Goal: Task Accomplishment & Management: Use online tool/utility

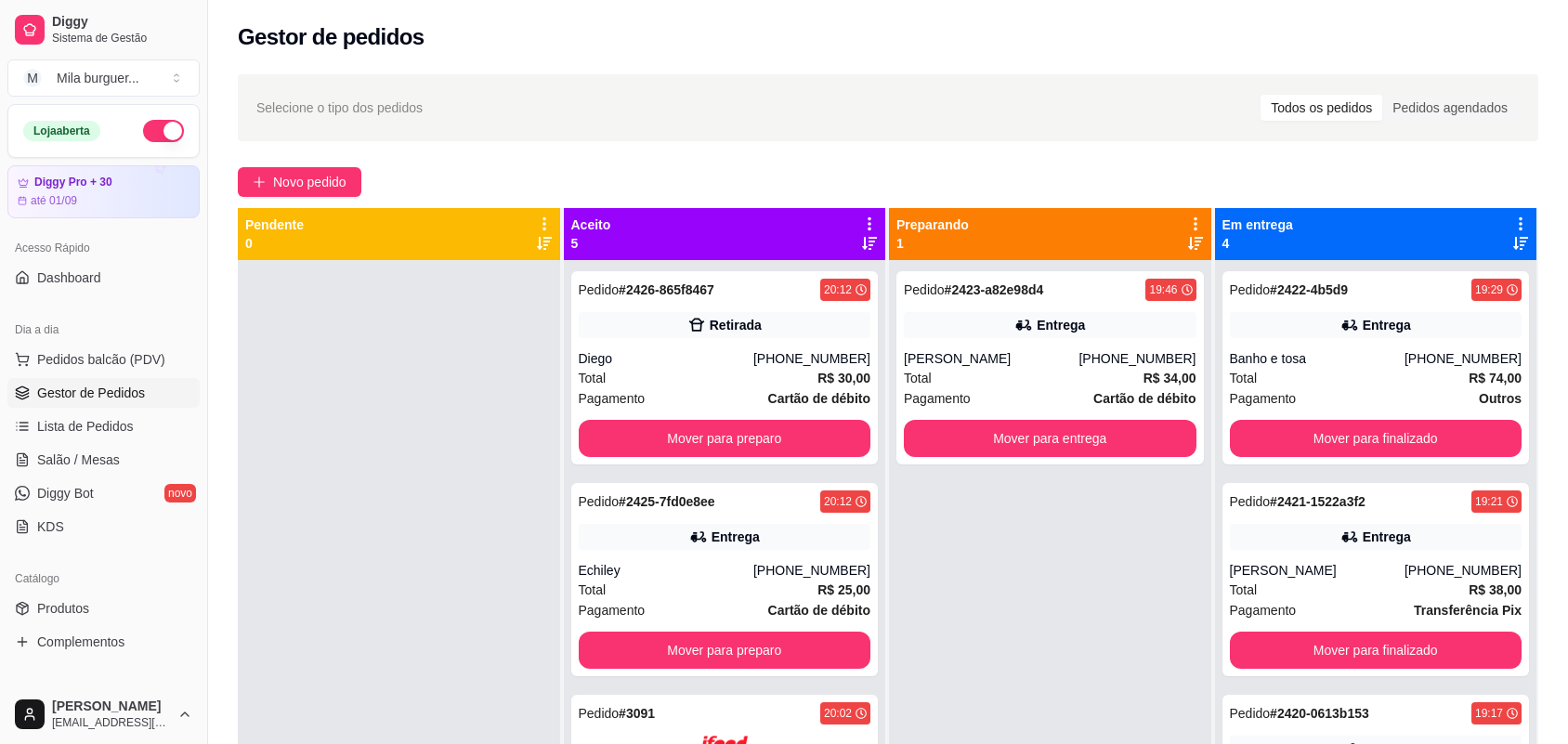
scroll to position [51, 0]
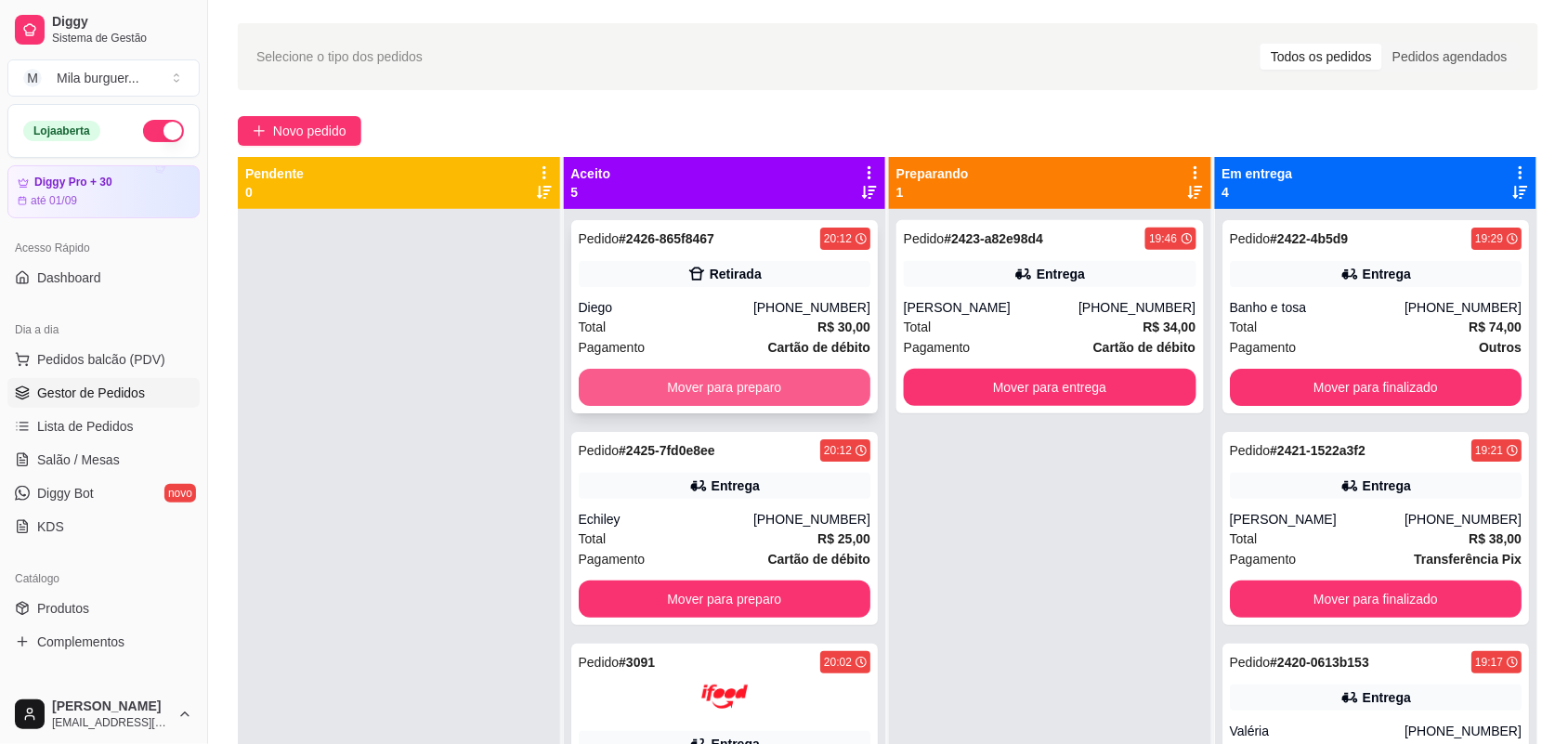
click at [698, 400] on button "Mover para preparo" at bounding box center [725, 387] width 293 height 37
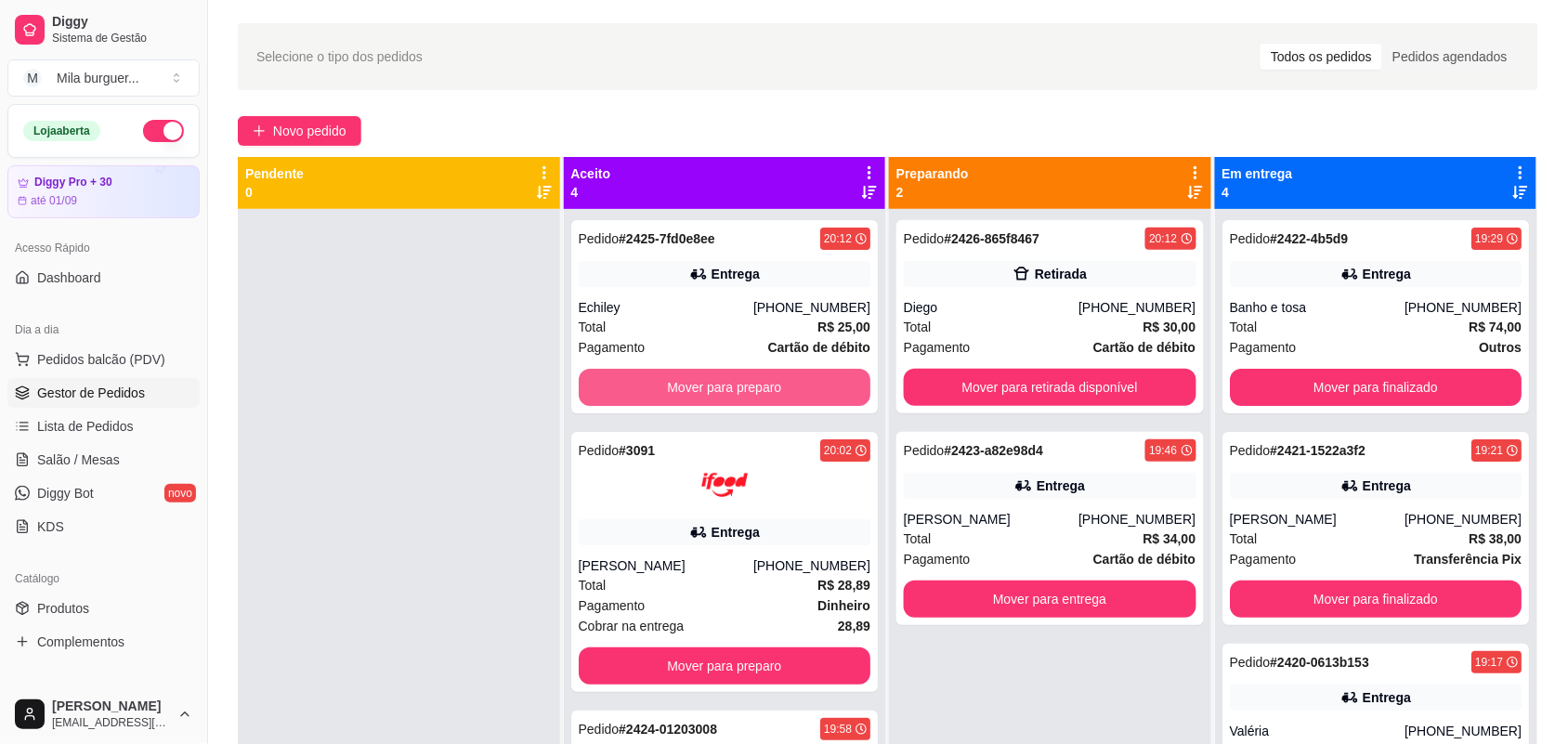
click at [722, 388] on button "Mover para preparo" at bounding box center [725, 387] width 293 height 37
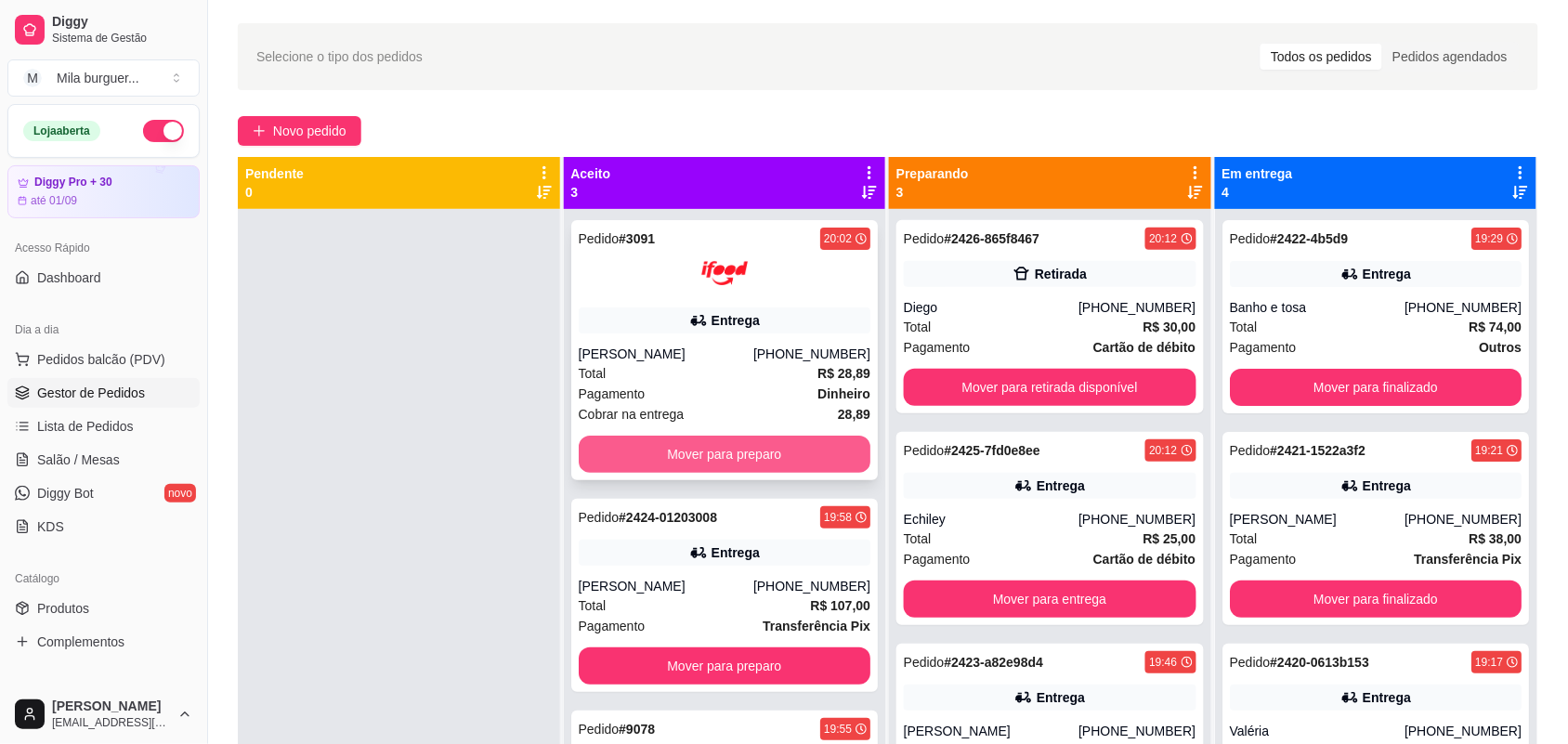
click at [767, 442] on button "Mover para preparo" at bounding box center [725, 454] width 293 height 37
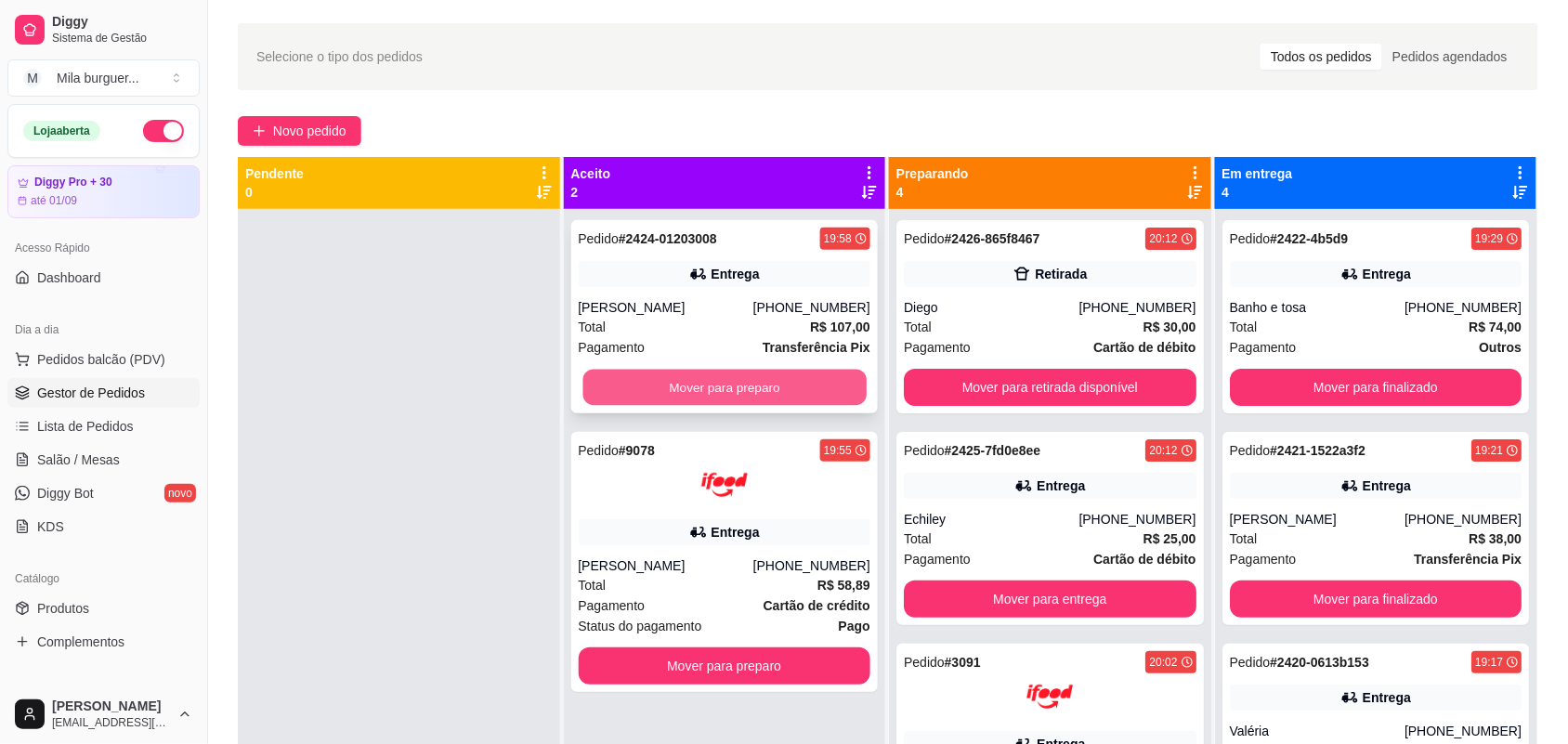
click at [808, 396] on button "Mover para preparo" at bounding box center [724, 387] width 283 height 36
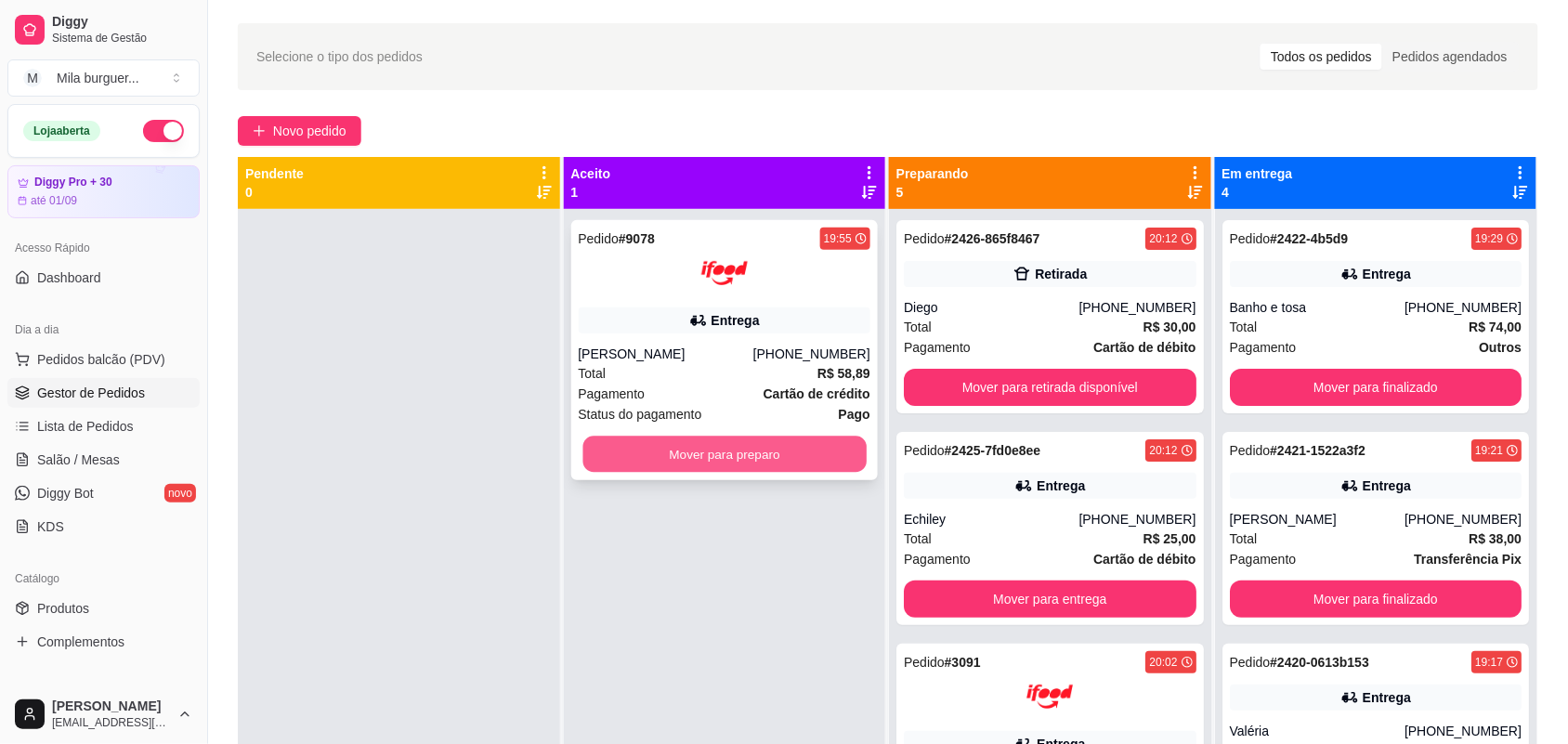
click at [794, 436] on button "Mover para preparo" at bounding box center [724, 454] width 283 height 36
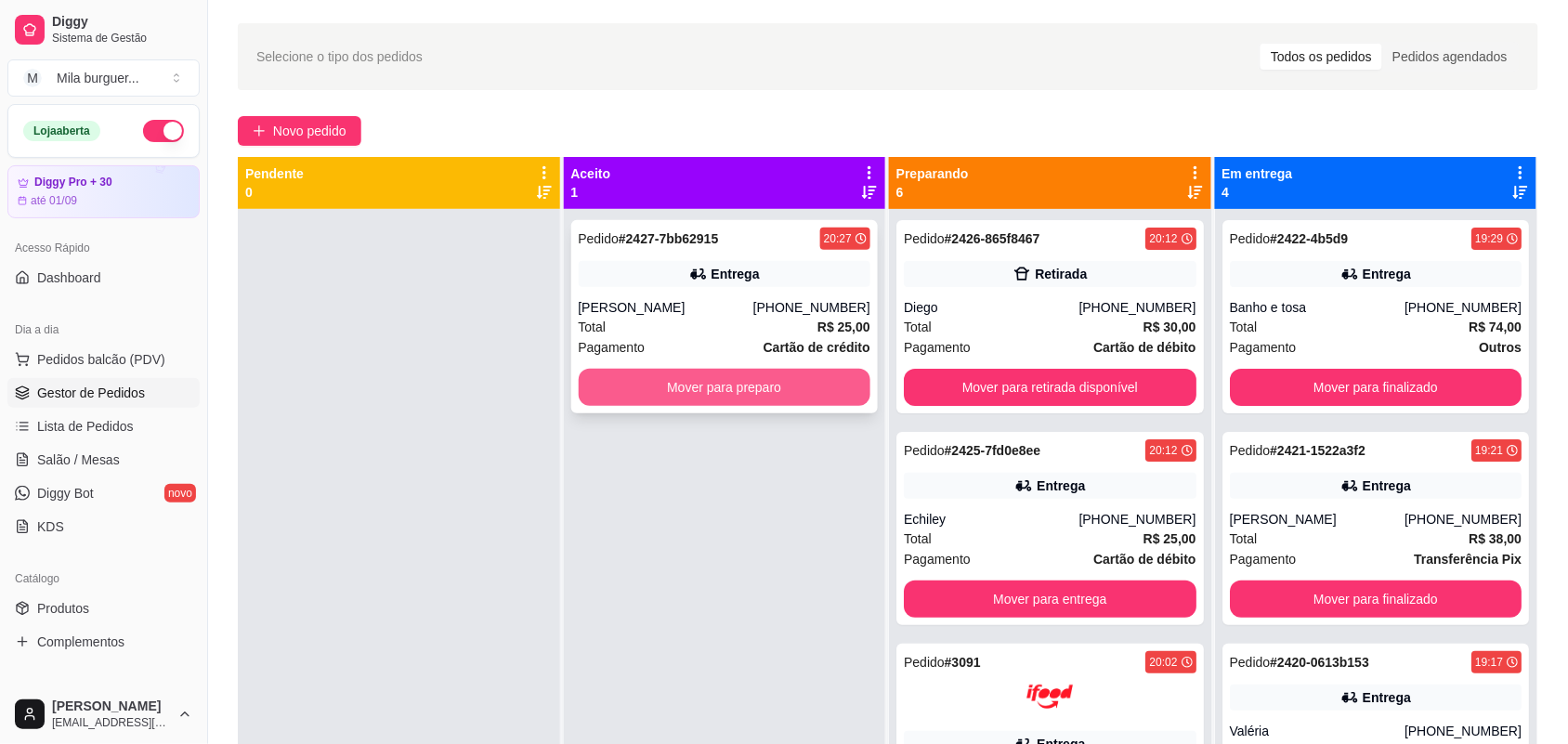
click at [801, 379] on button "Mover para preparo" at bounding box center [725, 387] width 293 height 37
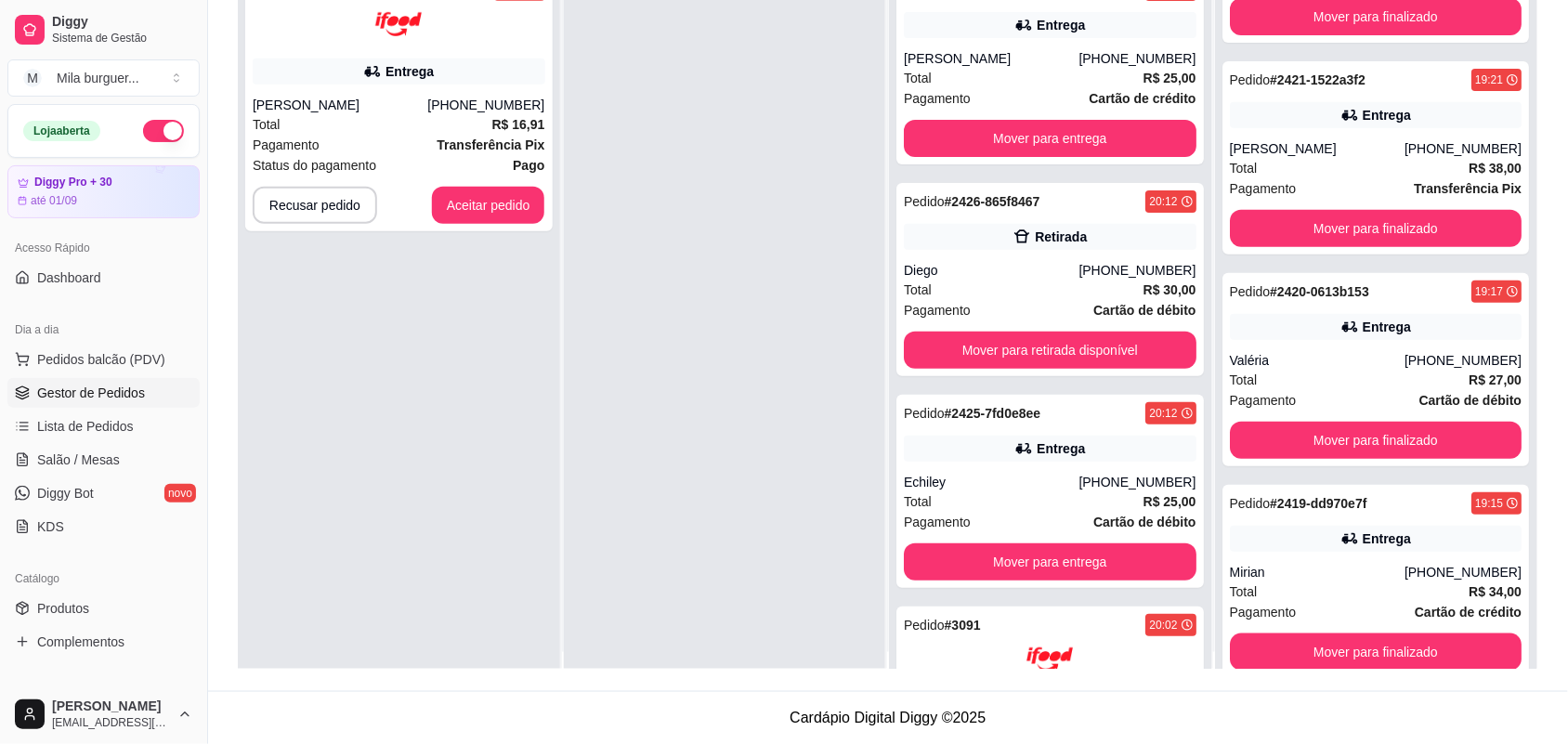
scroll to position [0, 0]
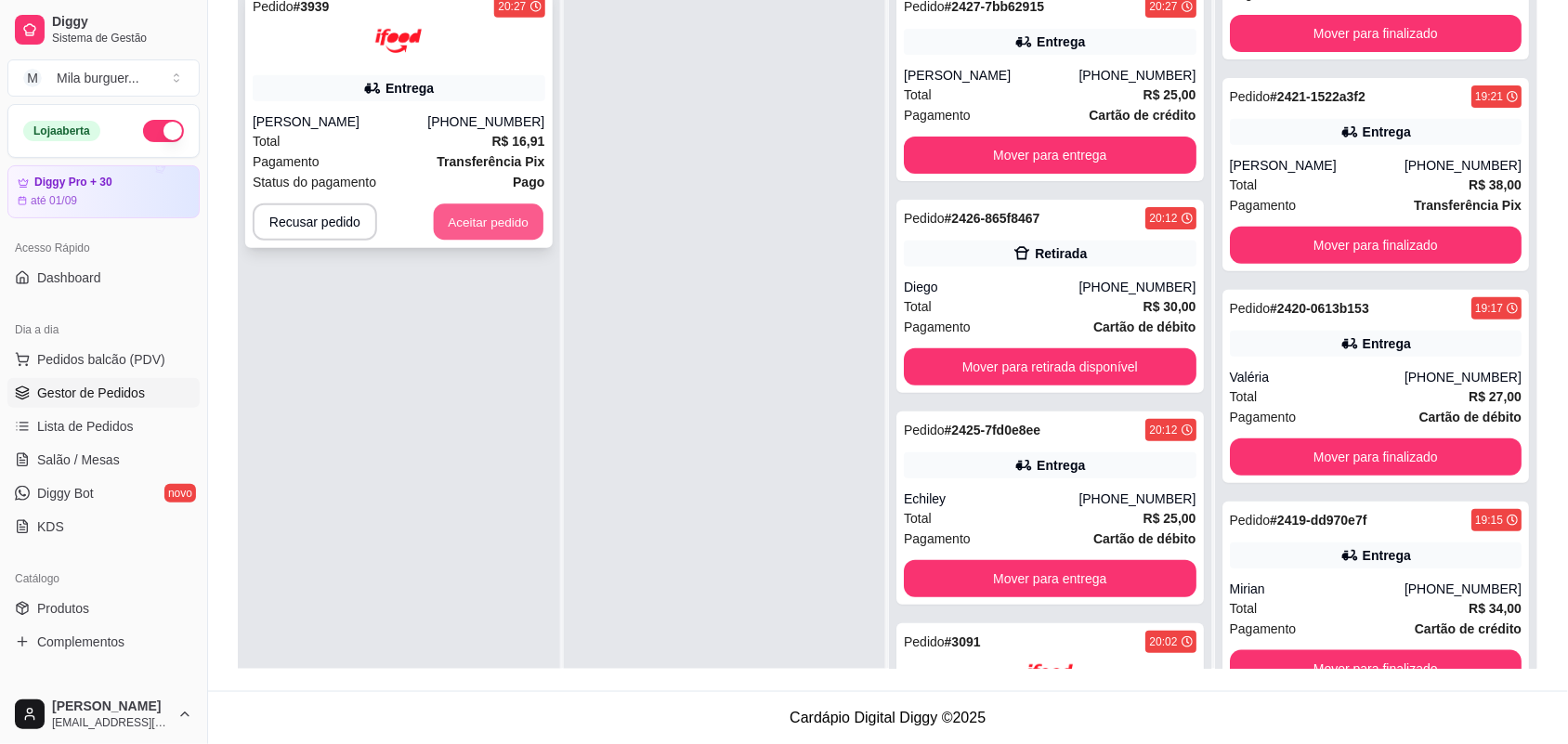
click at [471, 229] on button "Aceitar pedido" at bounding box center [488, 222] width 109 height 36
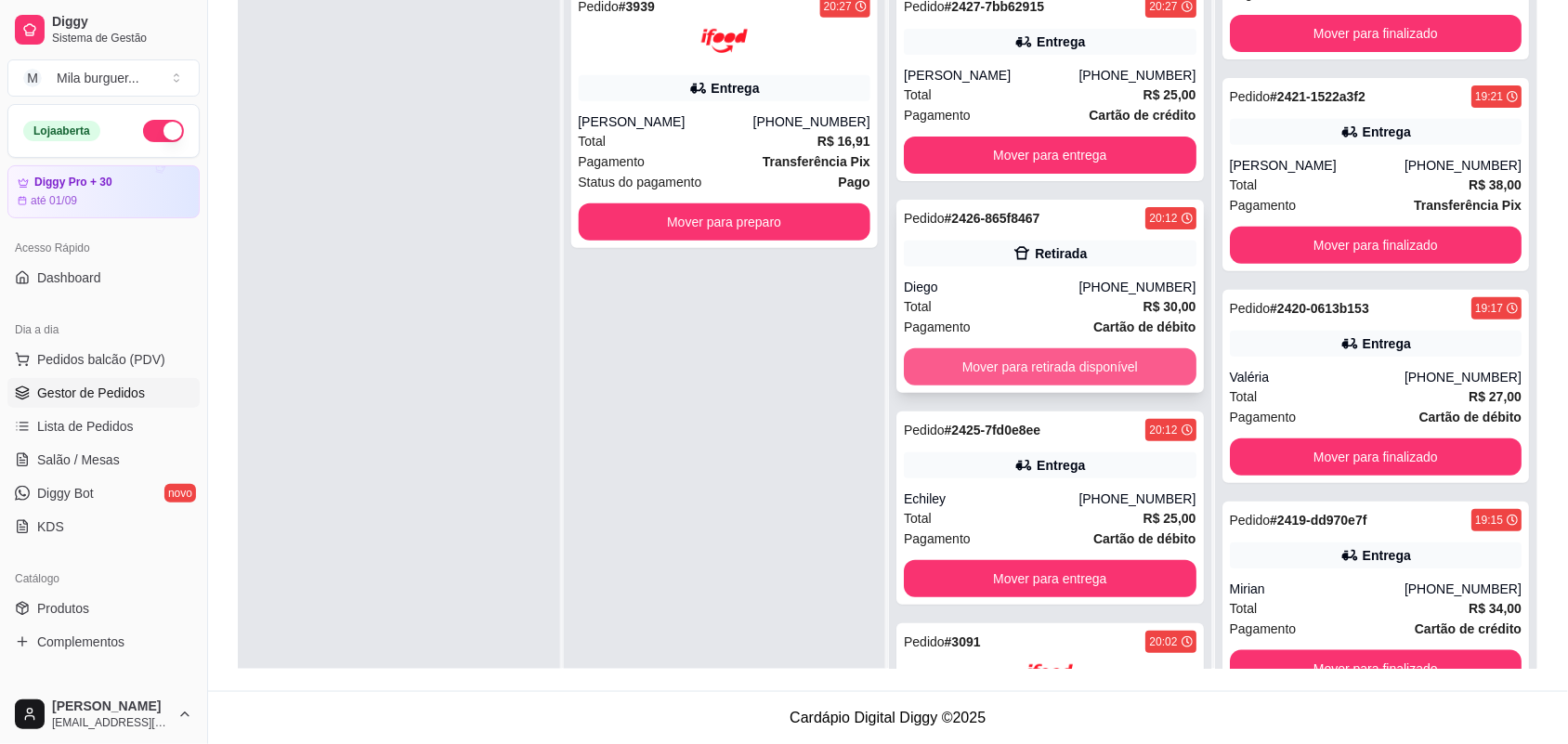
click at [975, 357] on button "Mover para retirada disponível" at bounding box center [1050, 367] width 293 height 37
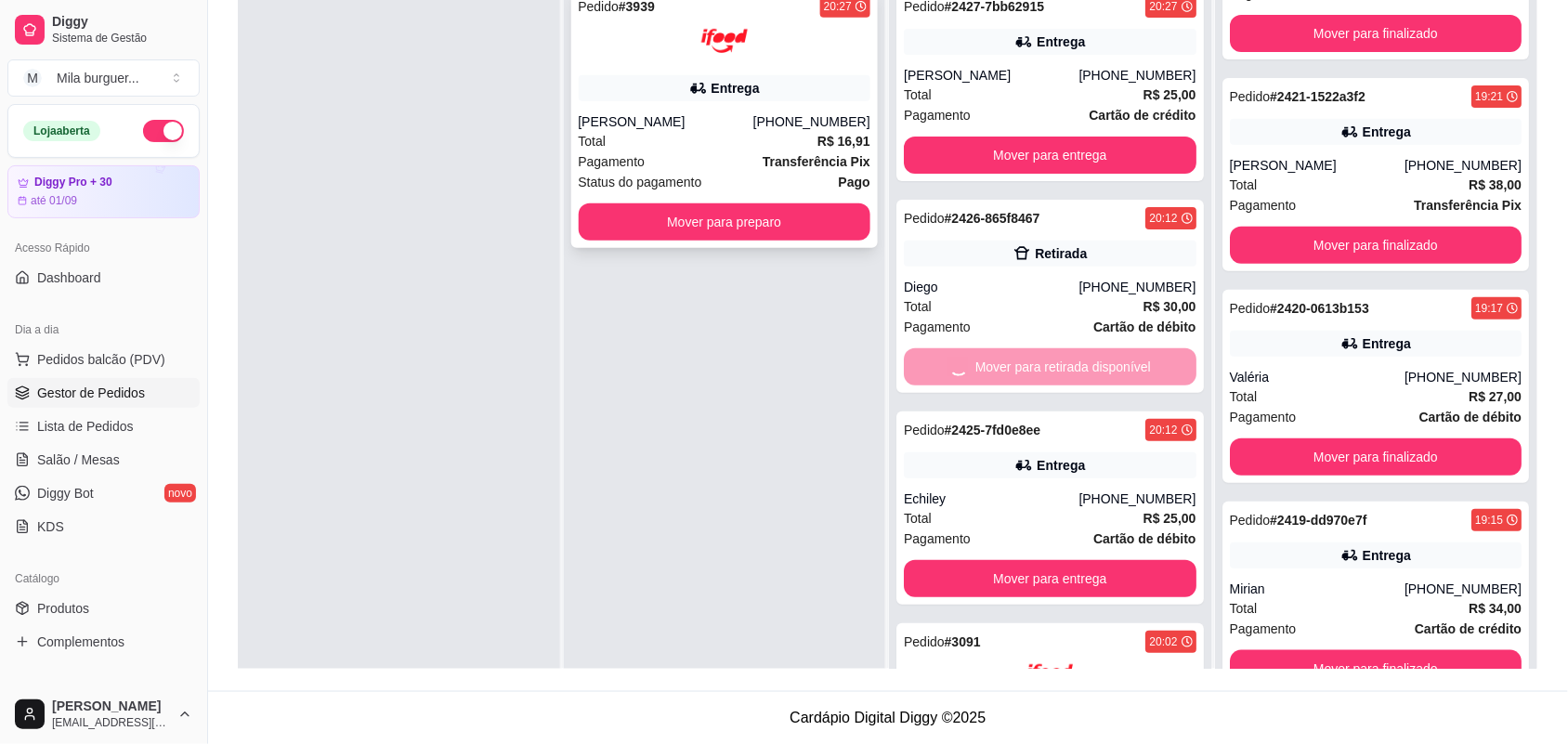
scroll to position [336, 0]
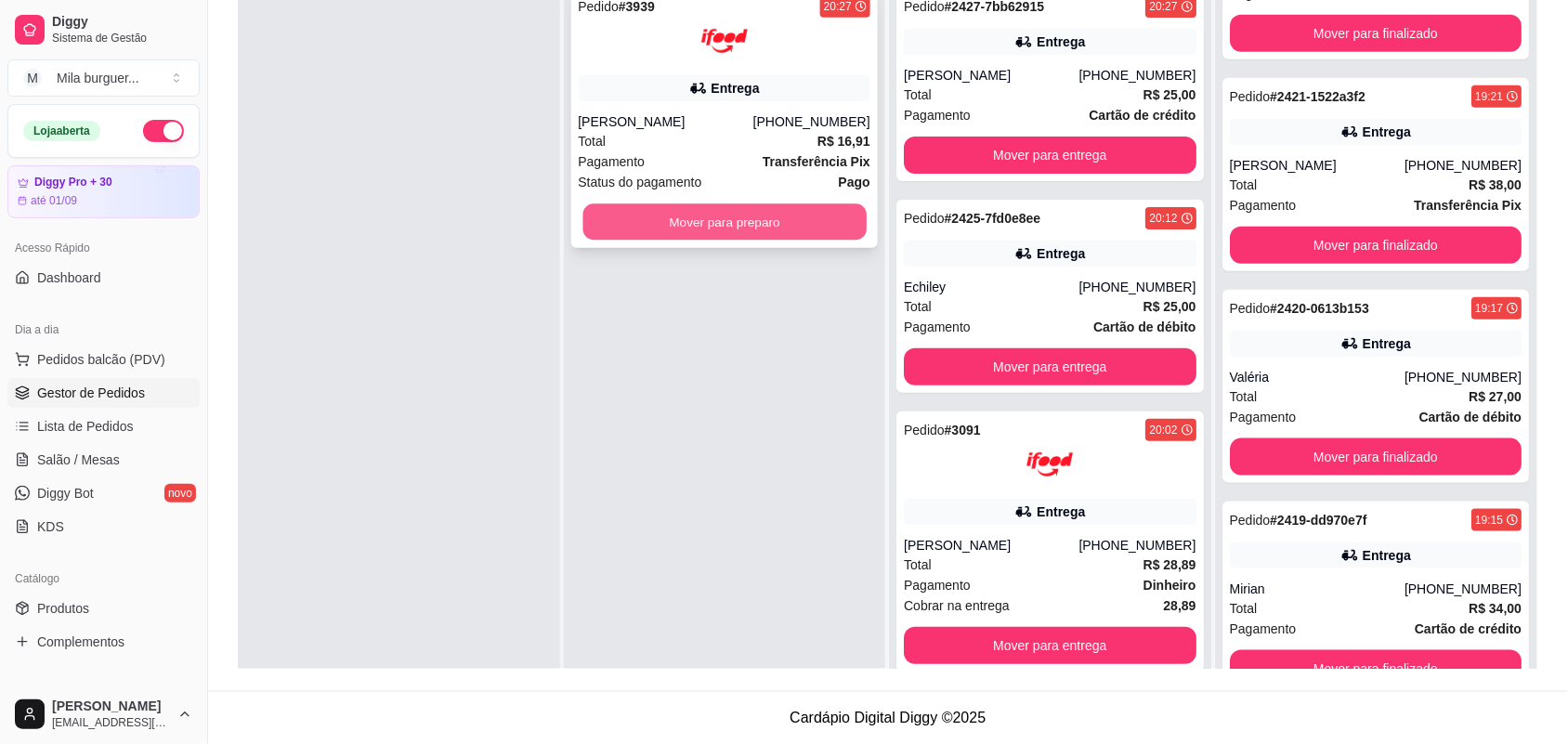
click at [829, 233] on button "Mover para preparo" at bounding box center [724, 222] width 283 height 36
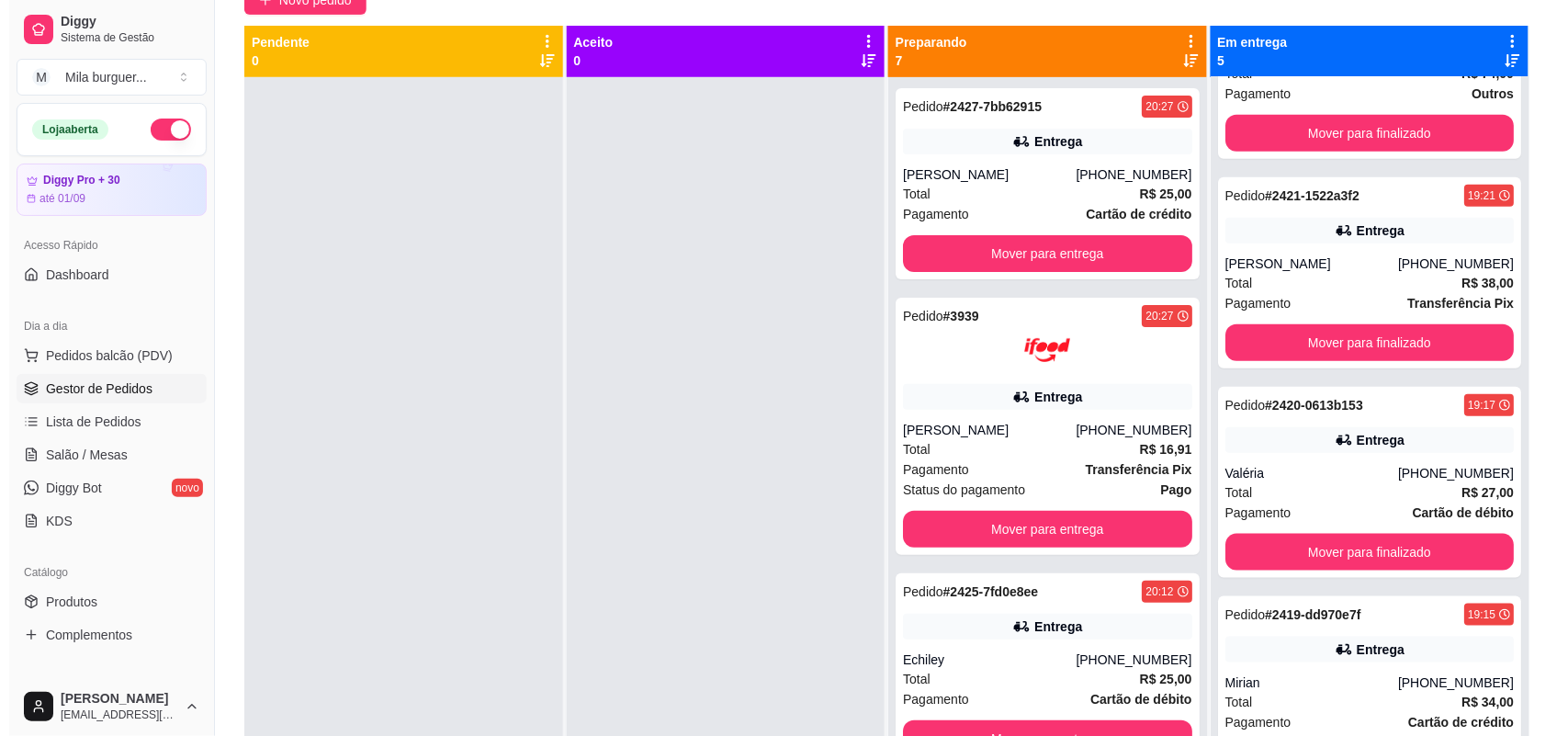
scroll to position [51, 0]
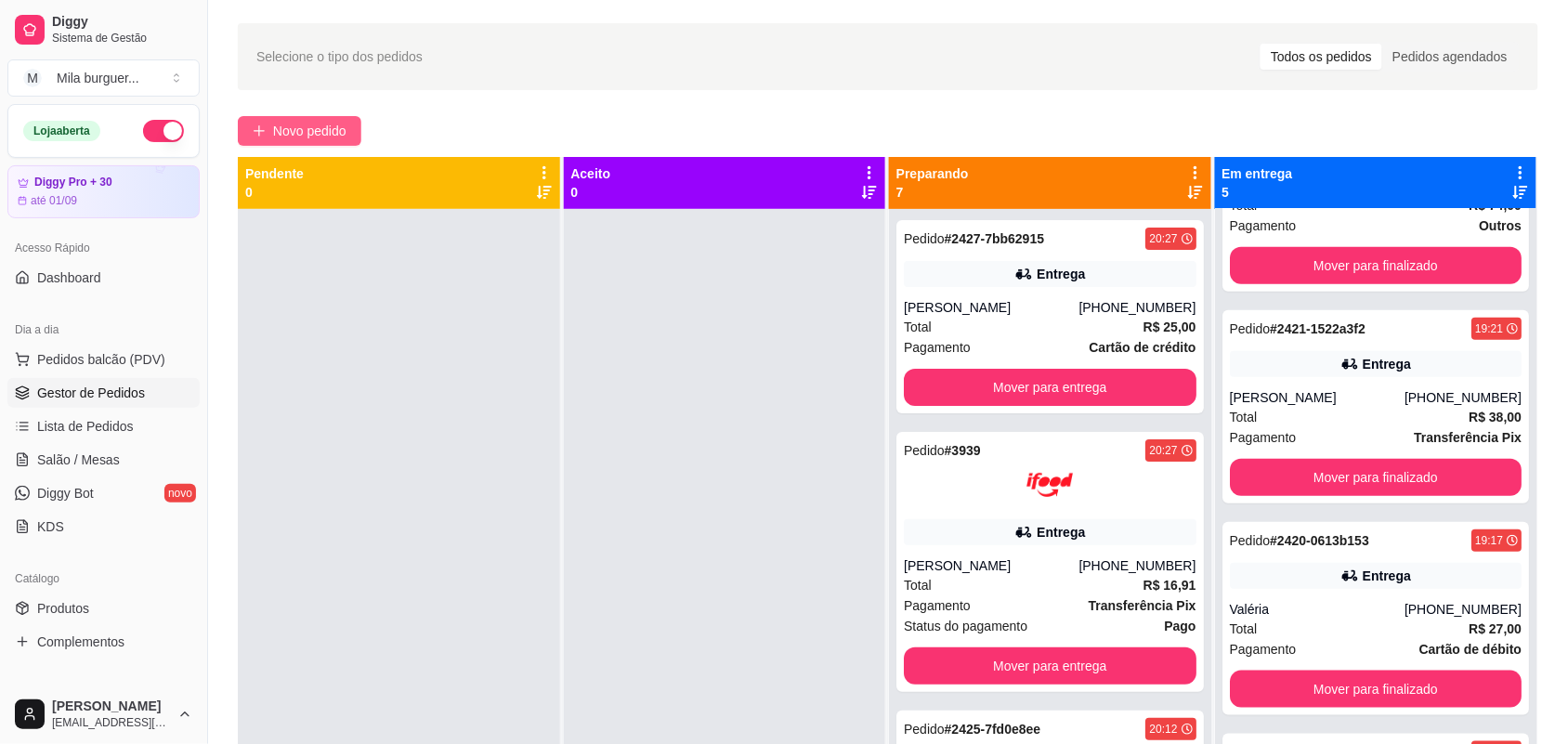
click at [317, 136] on span "Novo pedido" at bounding box center [309, 131] width 73 height 21
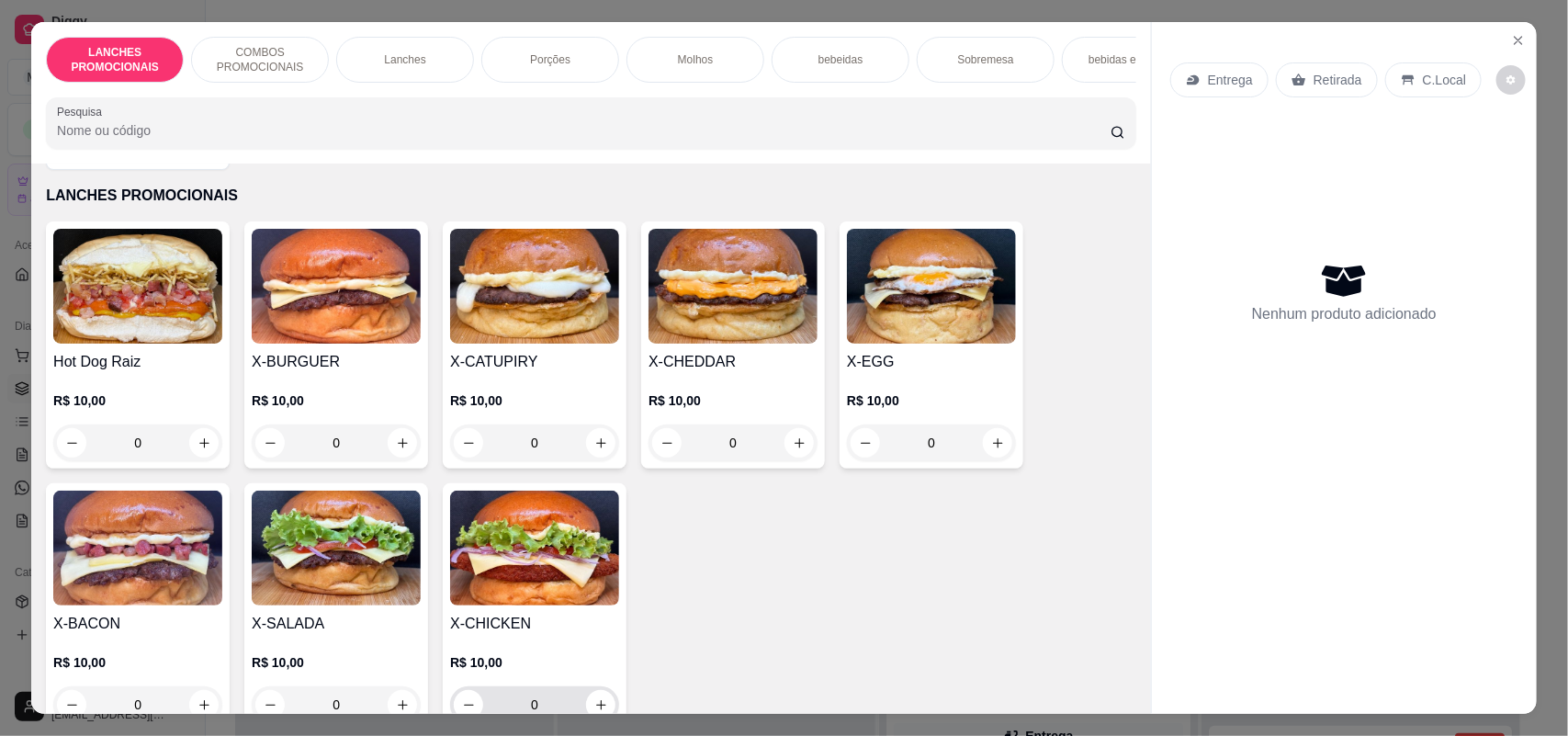
scroll to position [115, 0]
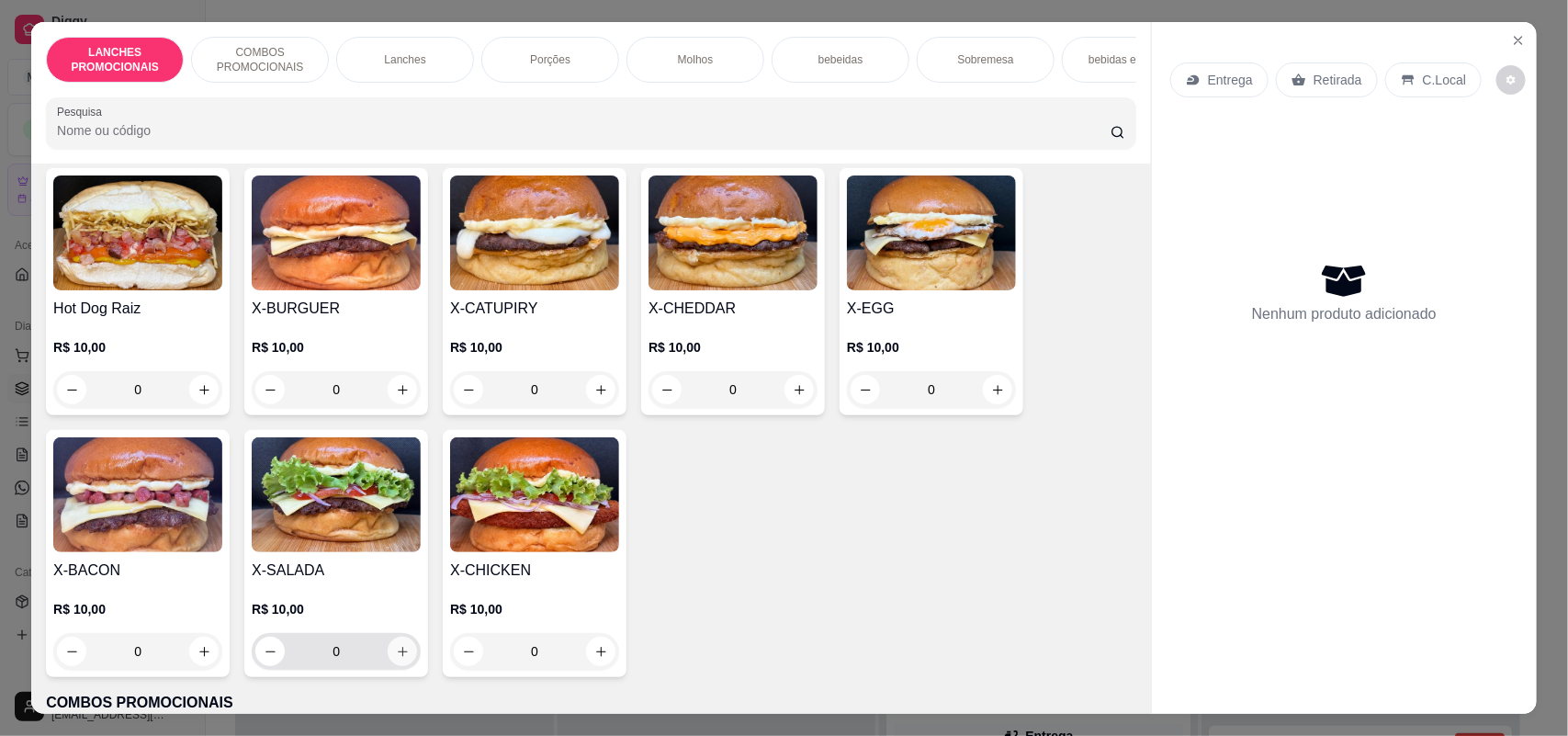
click at [396, 658] on icon "increase-product-quantity" at bounding box center [402, 651] width 14 height 14
type input "1"
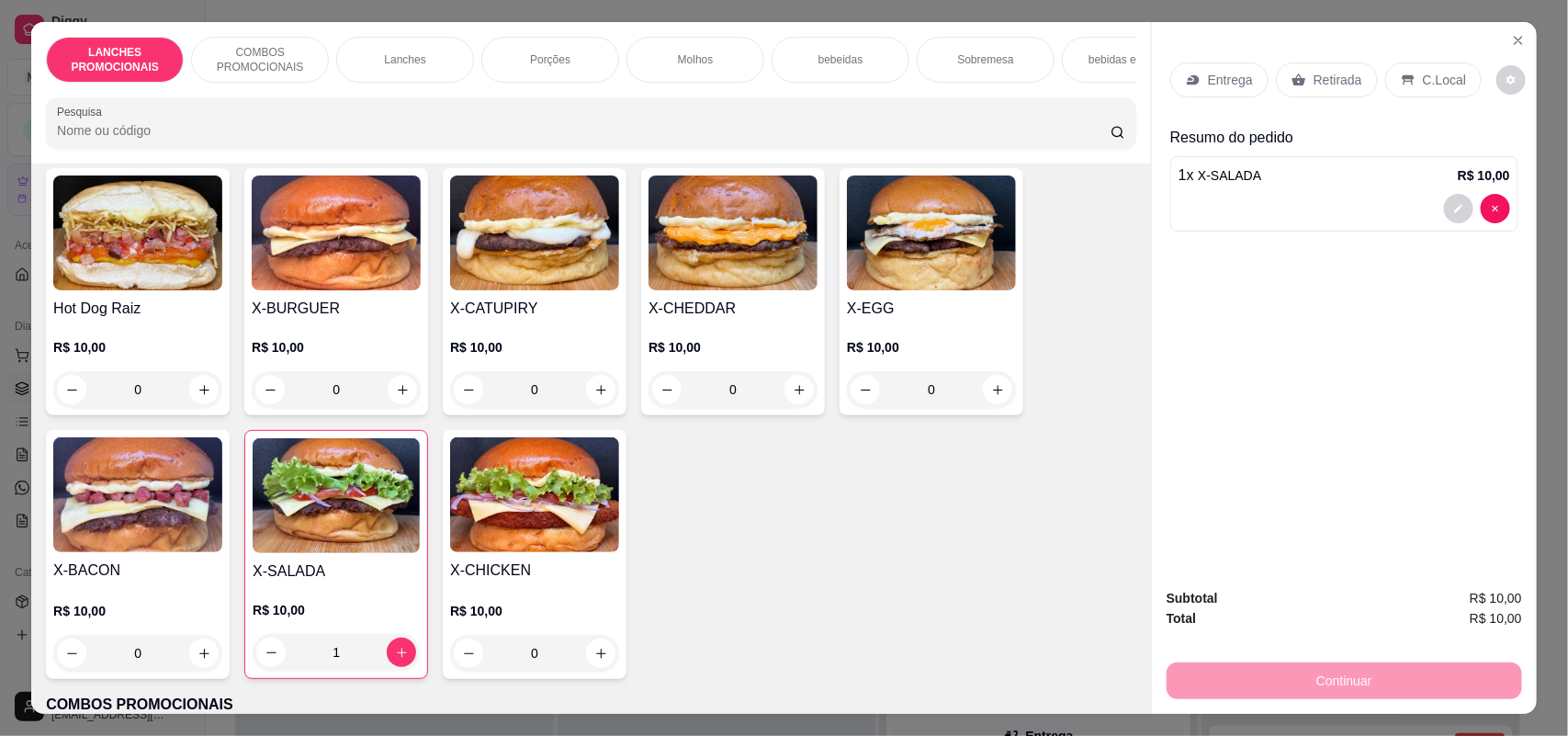
click at [568, 70] on div "Porções" at bounding box center [550, 60] width 138 height 46
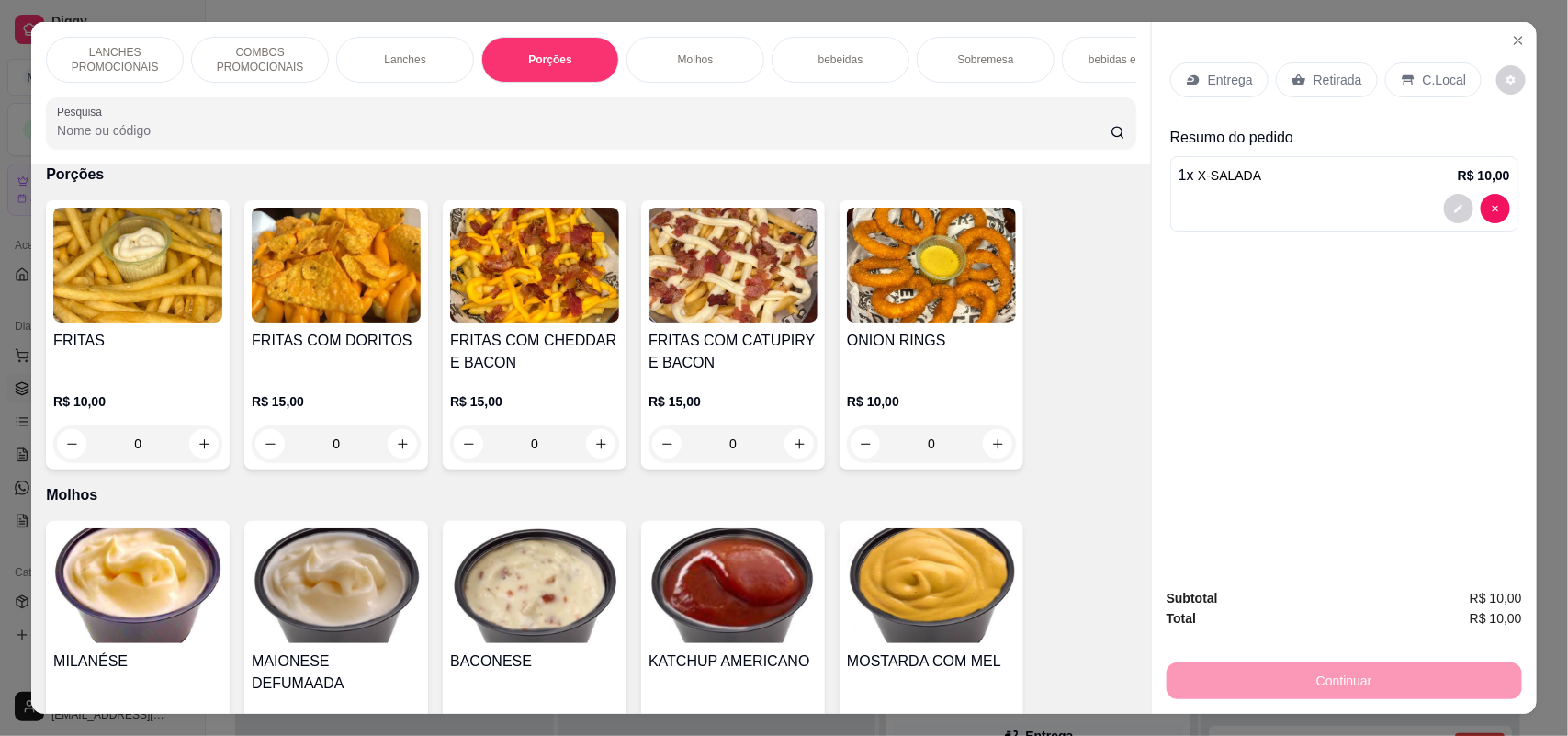
scroll to position [37, 0]
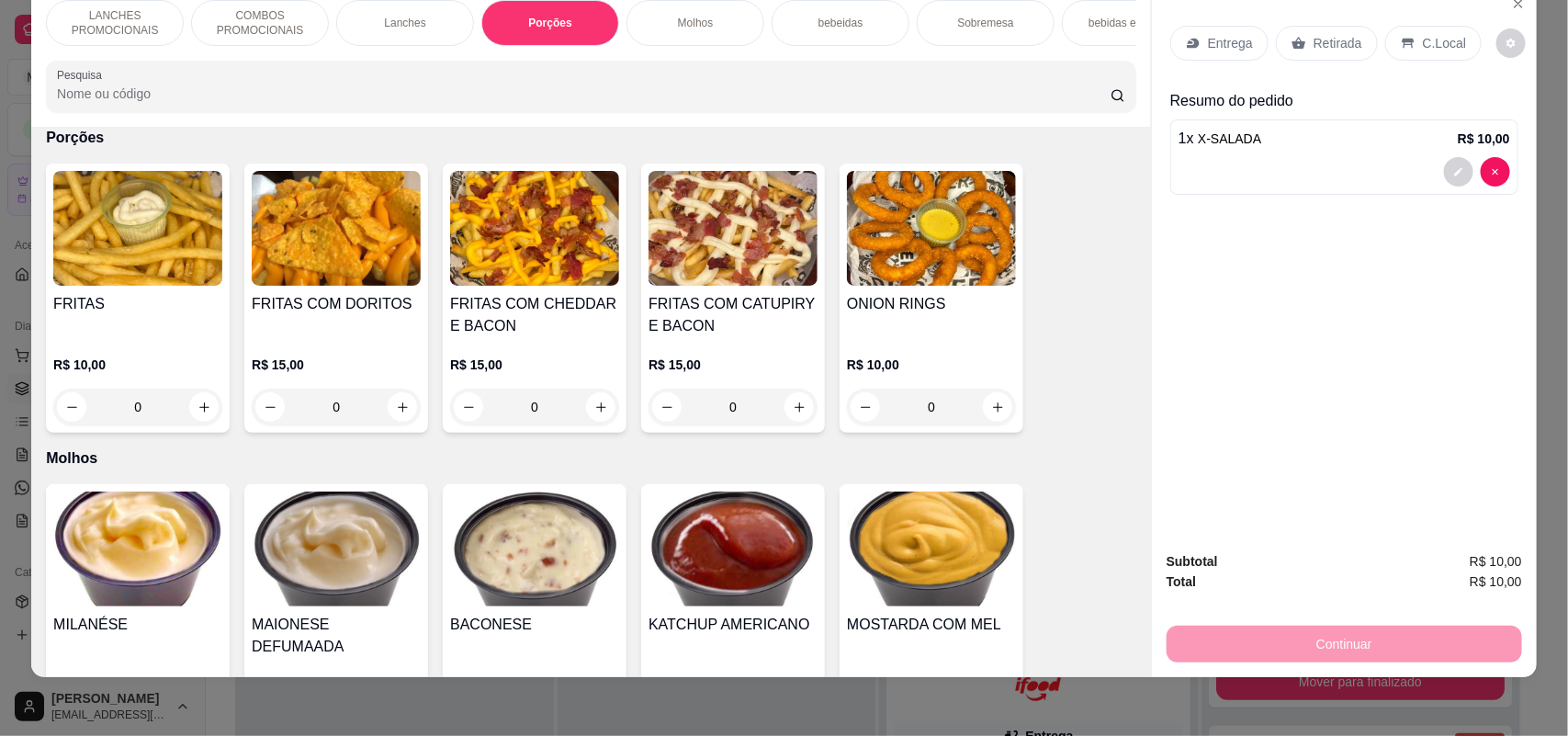
click at [594, 420] on div "0" at bounding box center [534, 407] width 169 height 37
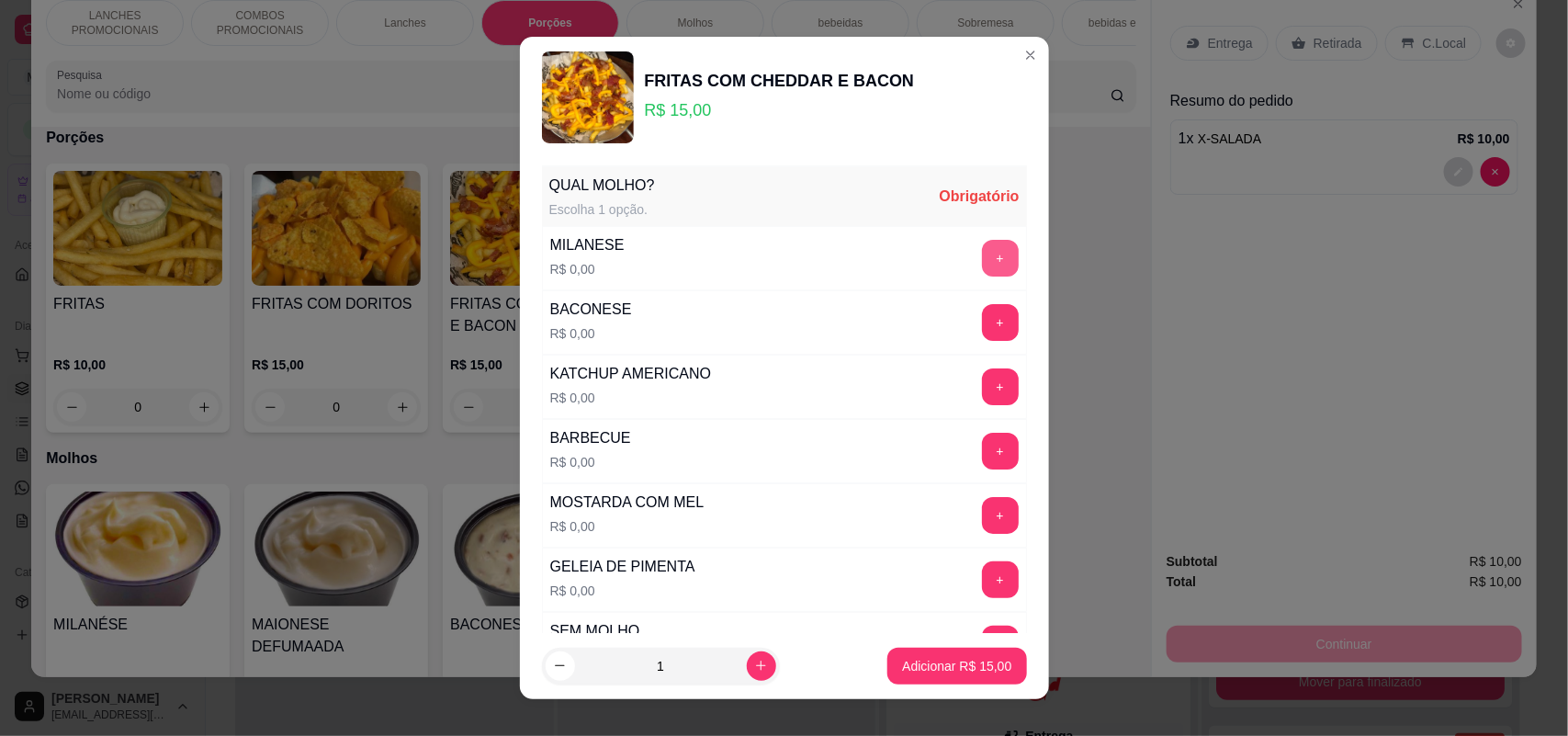
click at [982, 253] on button "+" at bounding box center [1000, 258] width 37 height 37
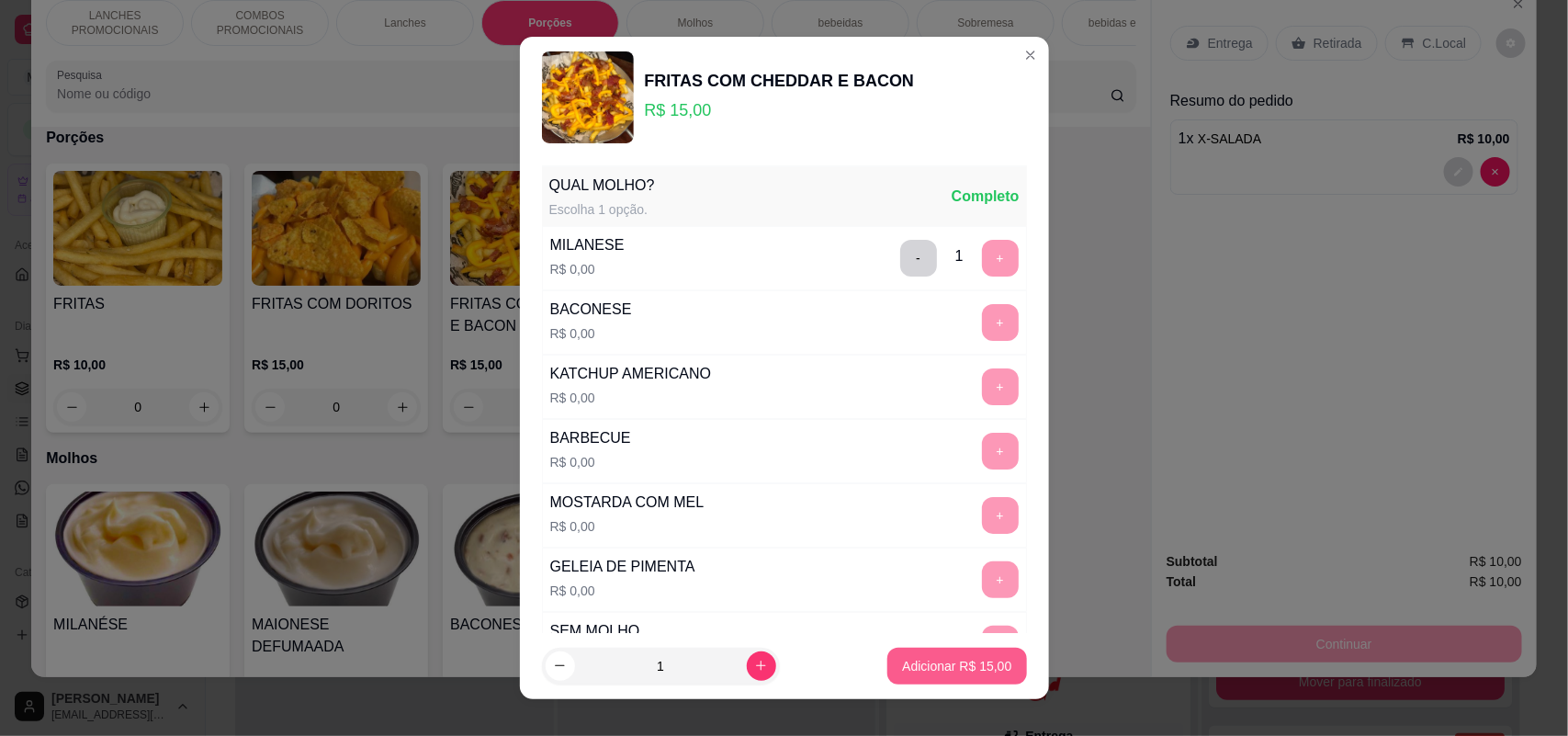
click at [946, 659] on p "Adicionar R$ 15,00" at bounding box center [957, 666] width 109 height 18
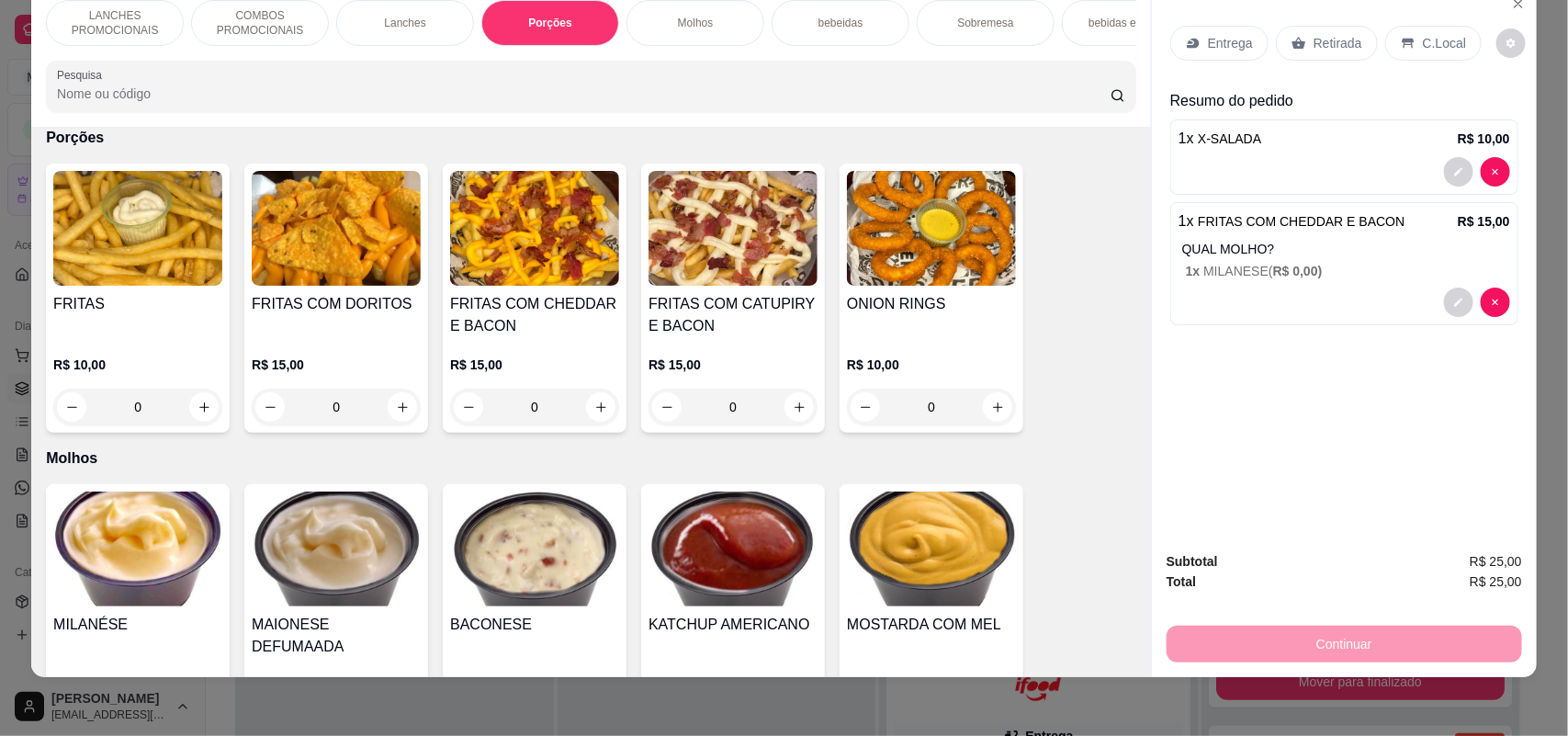
click at [1292, 40] on icon at bounding box center [1299, 43] width 15 height 15
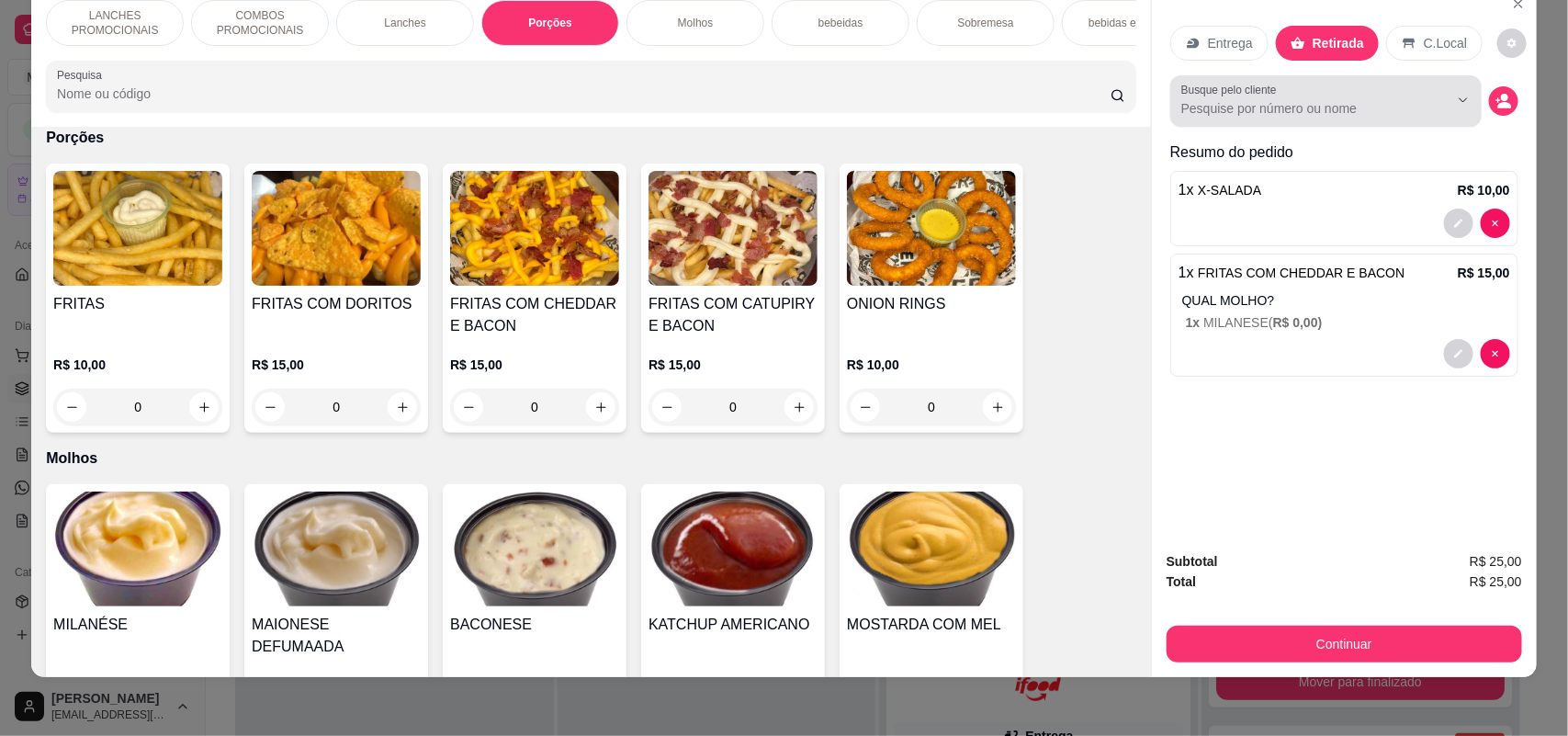
click at [1277, 94] on div at bounding box center [1326, 101] width 289 height 37
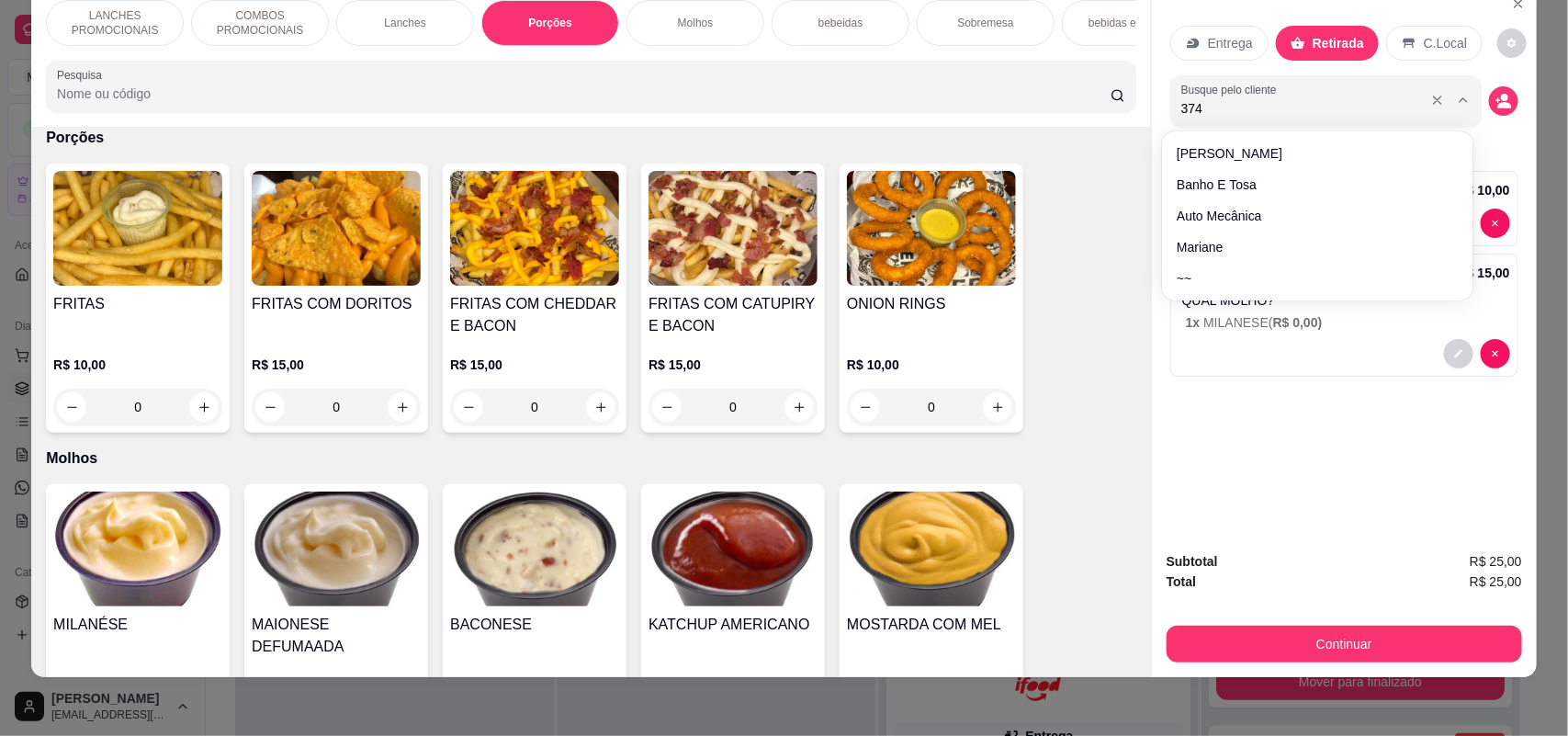
type input "3744"
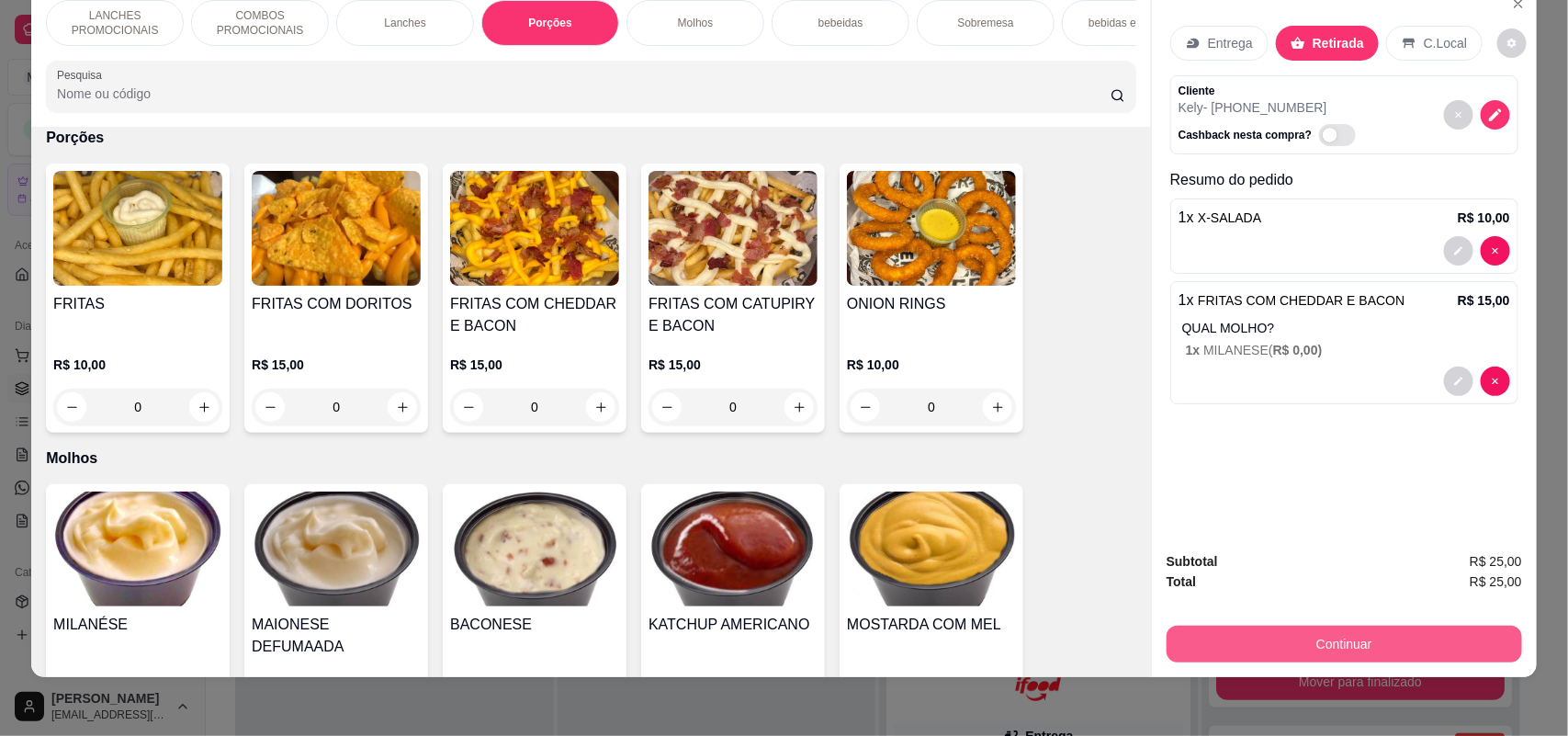
click at [1310, 647] on button "Continuar" at bounding box center [1344, 644] width 355 height 37
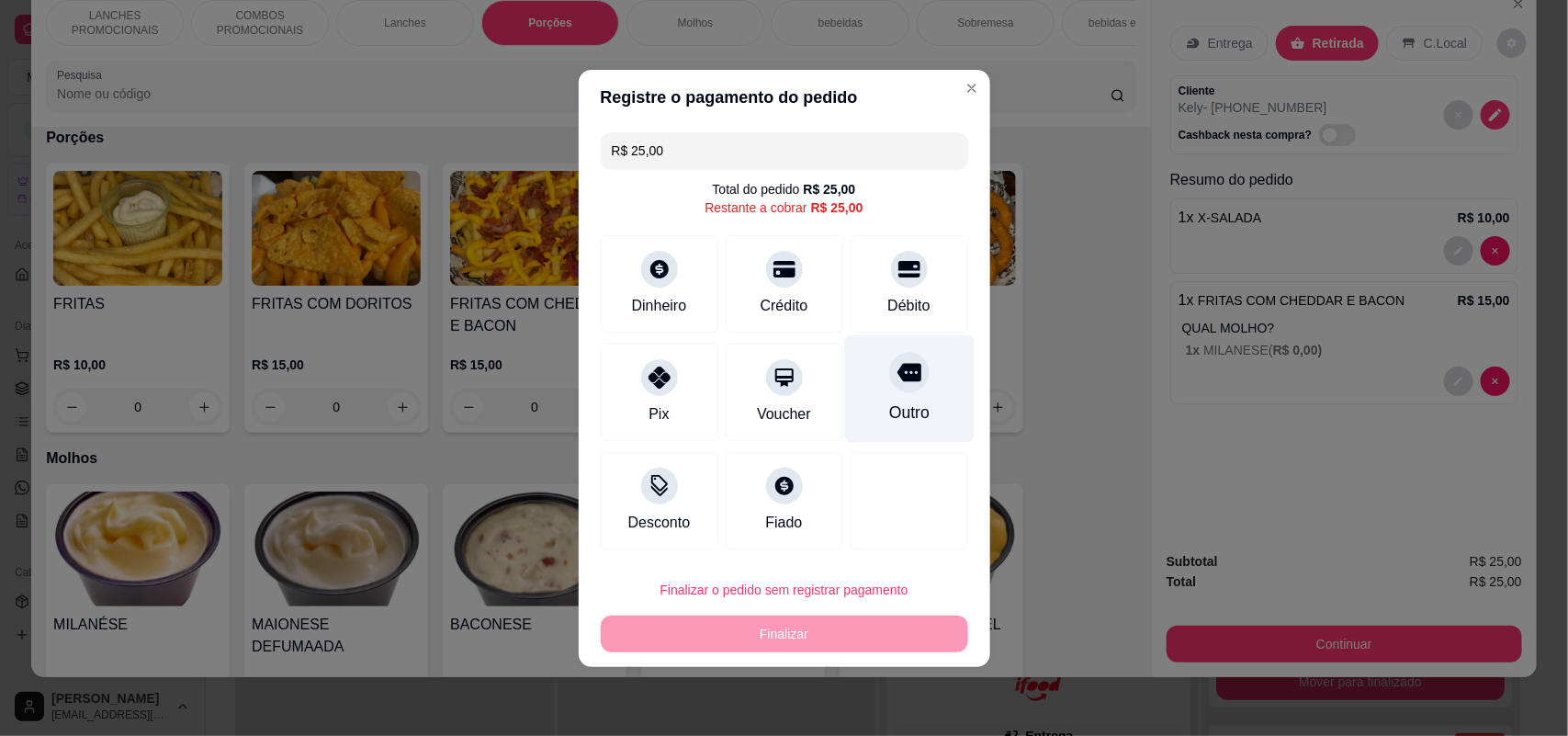
click at [888, 413] on div "Outro" at bounding box center [909, 412] width 41 height 24
type input "R$ 0,00"
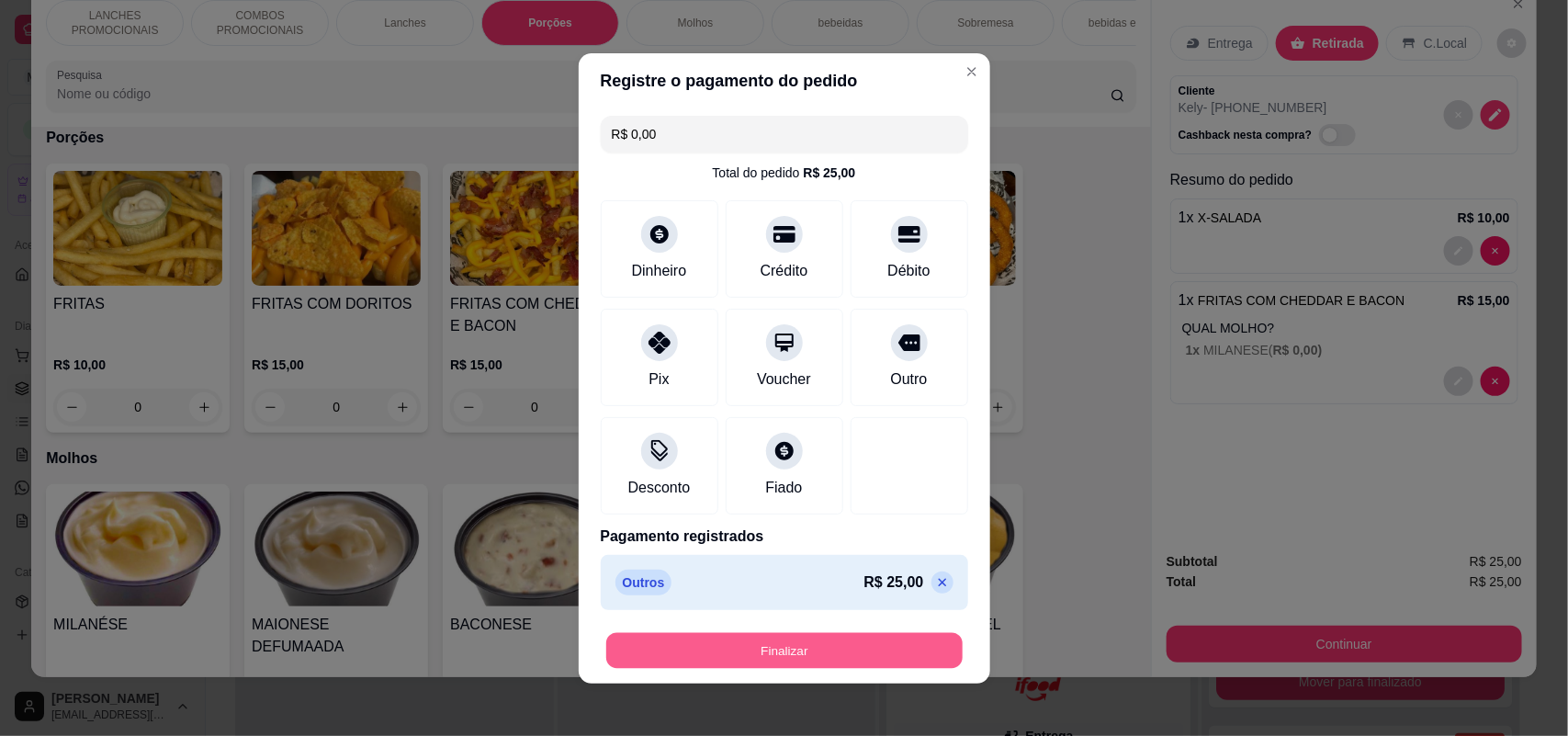
click at [813, 647] on button "Finalizar" at bounding box center [784, 649] width 356 height 36
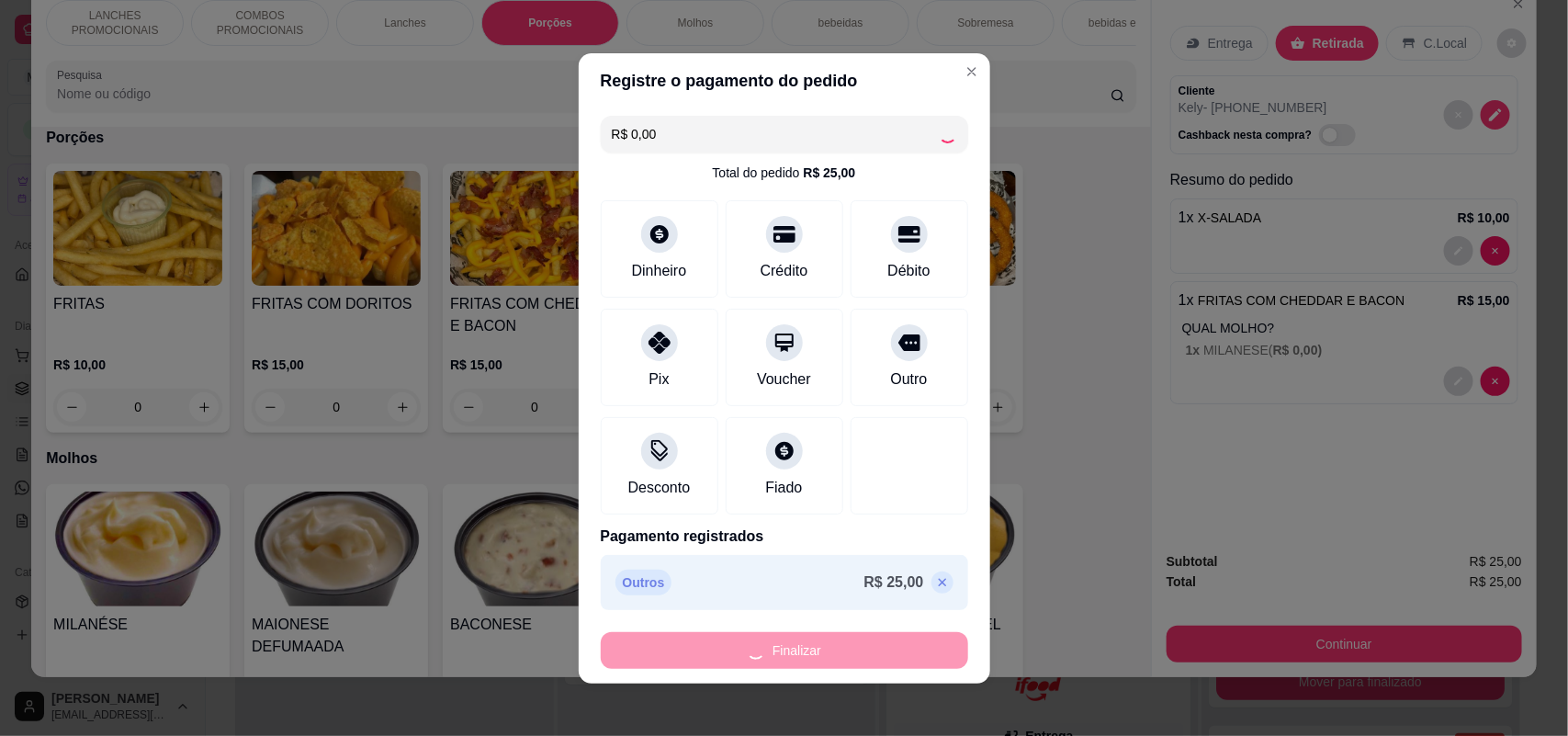
type input "0"
type input "-R$ 25,00"
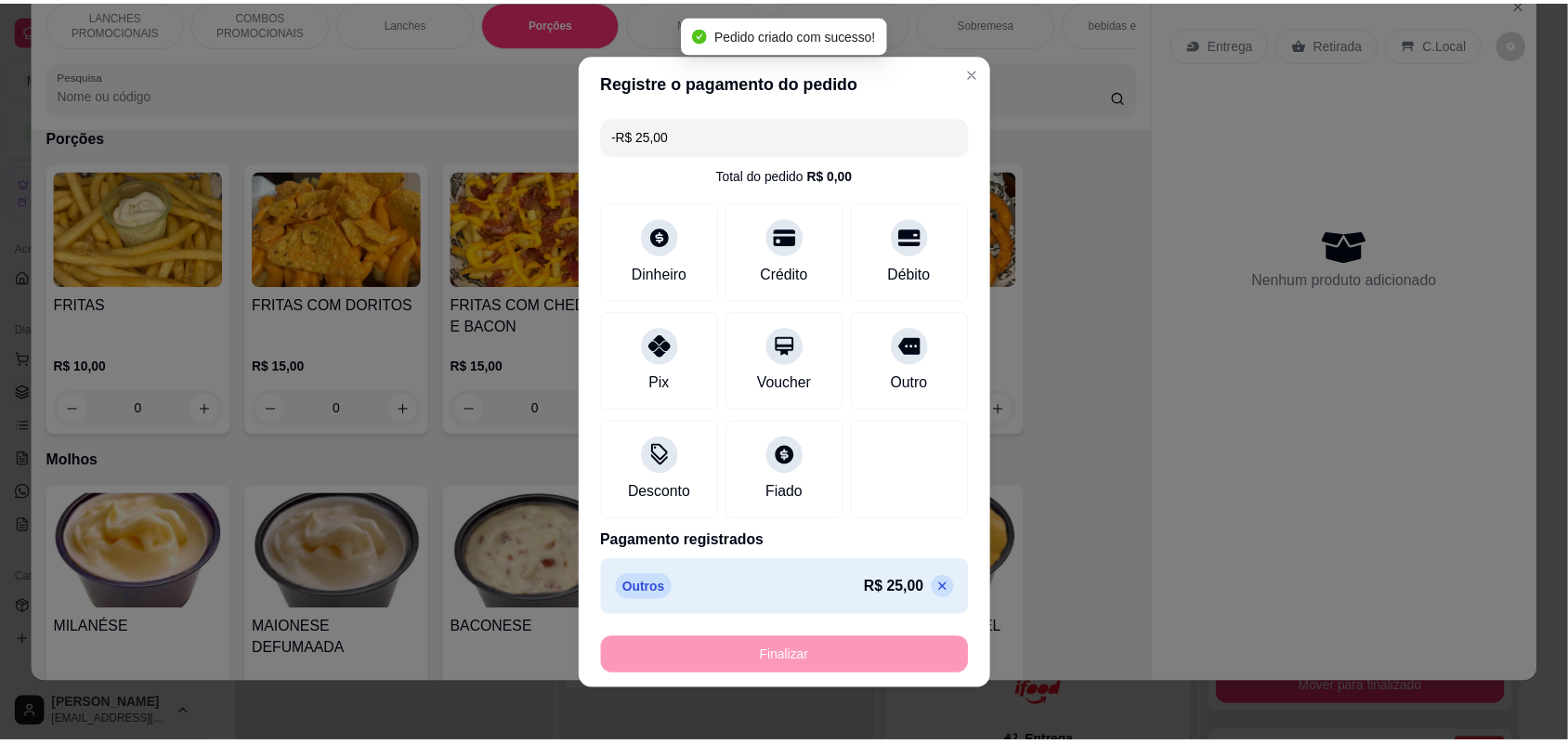
scroll to position [2062, 0]
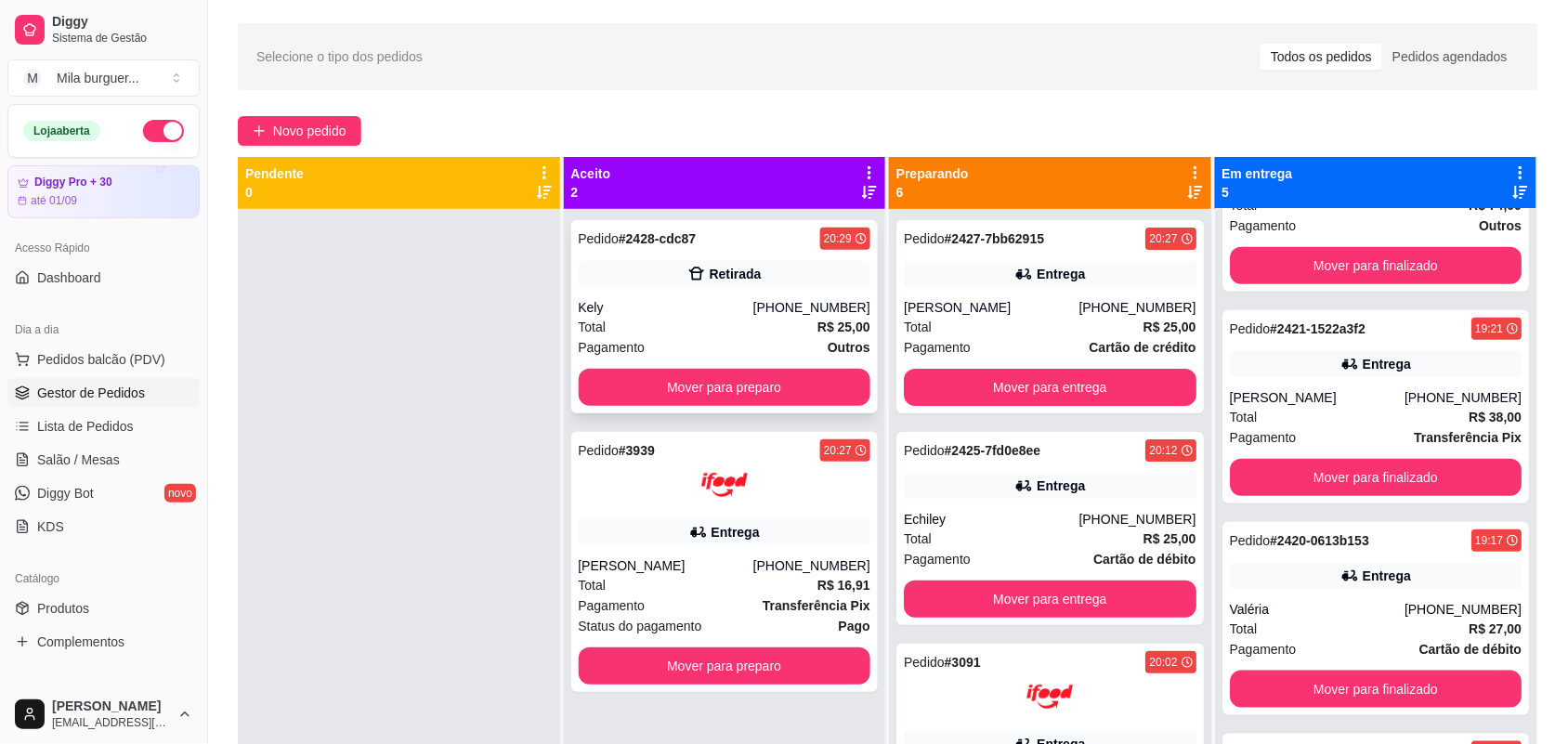
click at [796, 365] on div "Pedido # 2428-cdc87 20:29 Retirada Kely [PHONE_NUMBER] Total R$ 25,00 Pagamento…" at bounding box center [725, 316] width 308 height 193
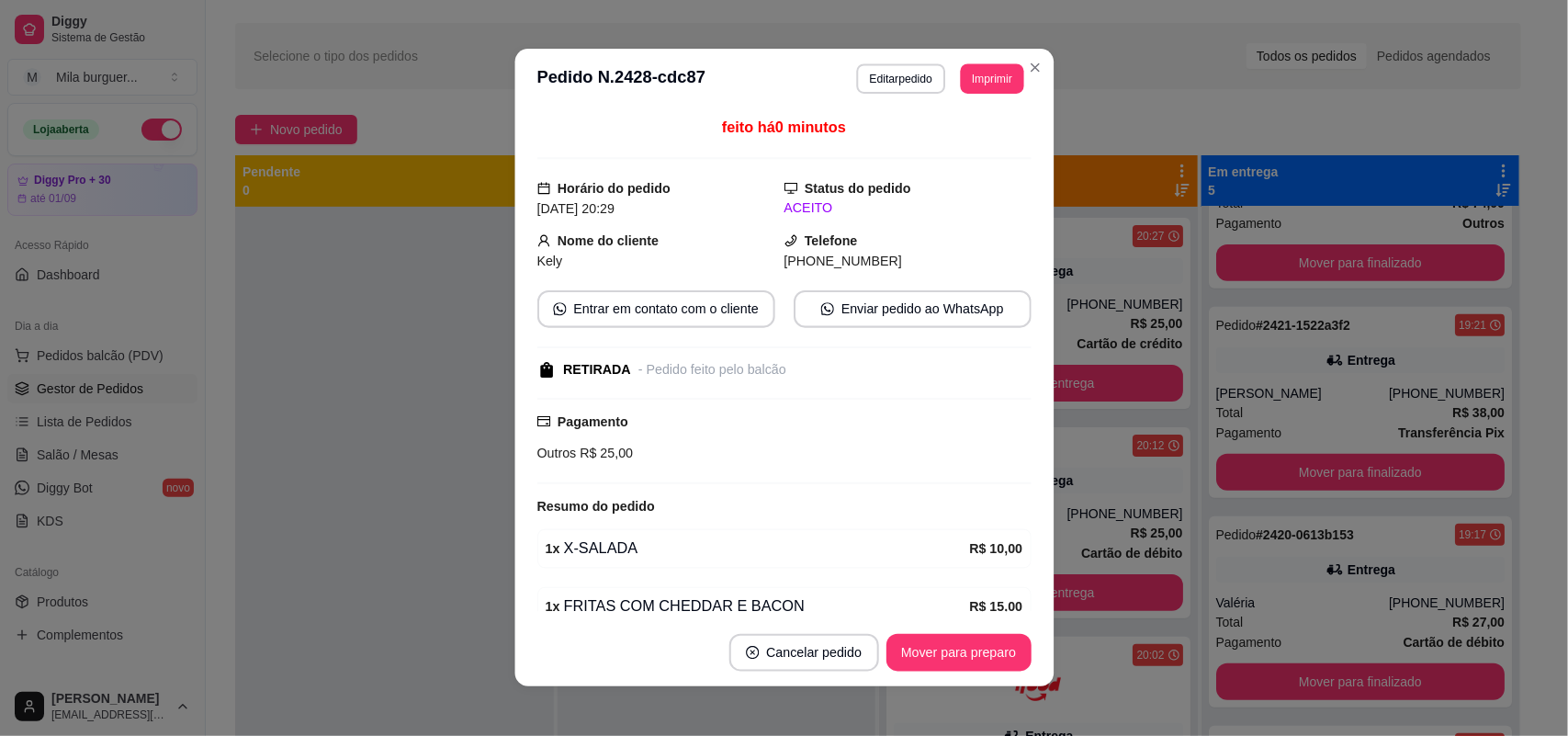
click at [785, 372] on div "RETIRADA - Pedido feito pelo balcão" at bounding box center [782, 369] width 490 height 19
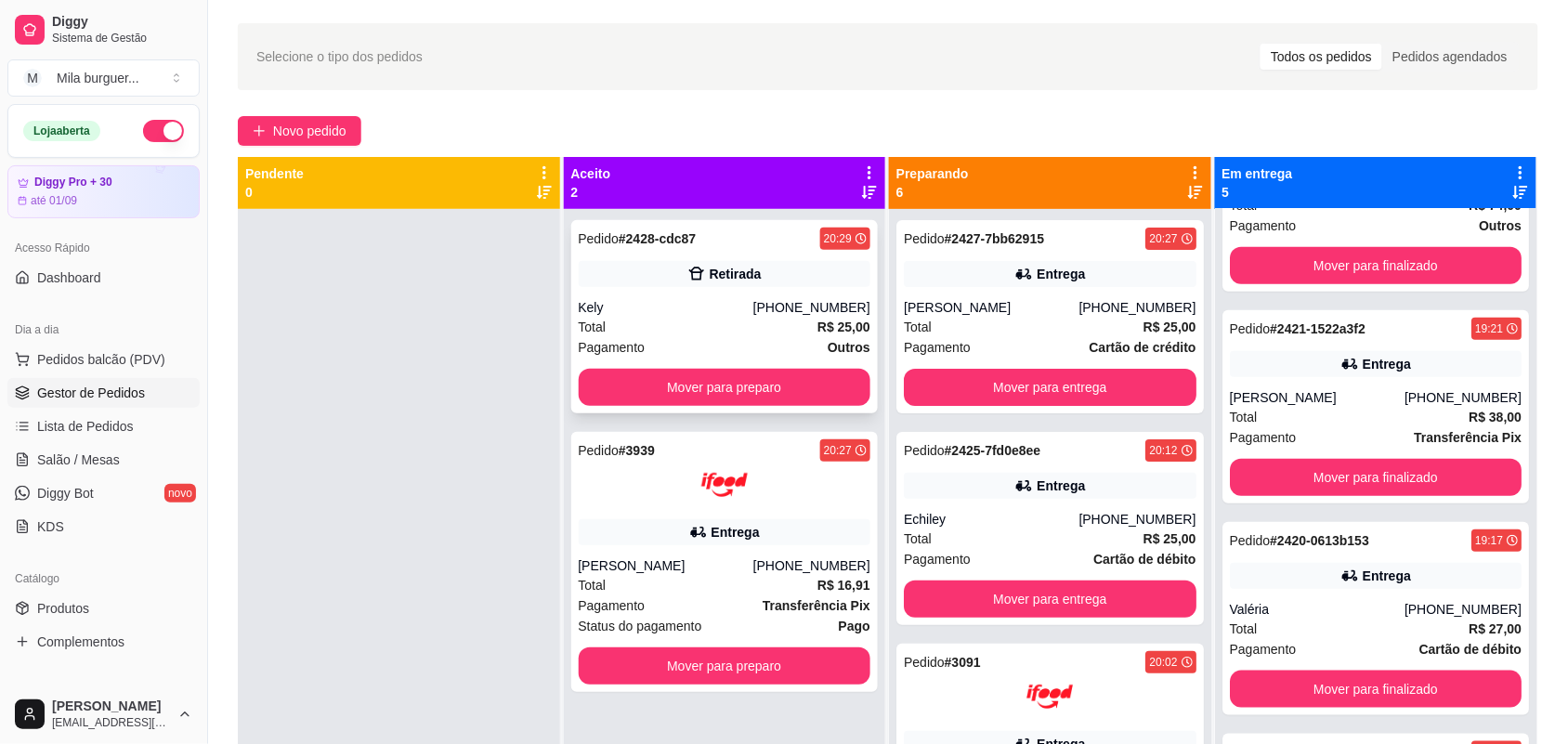
click at [815, 383] on button "Mover para preparo" at bounding box center [725, 387] width 293 height 37
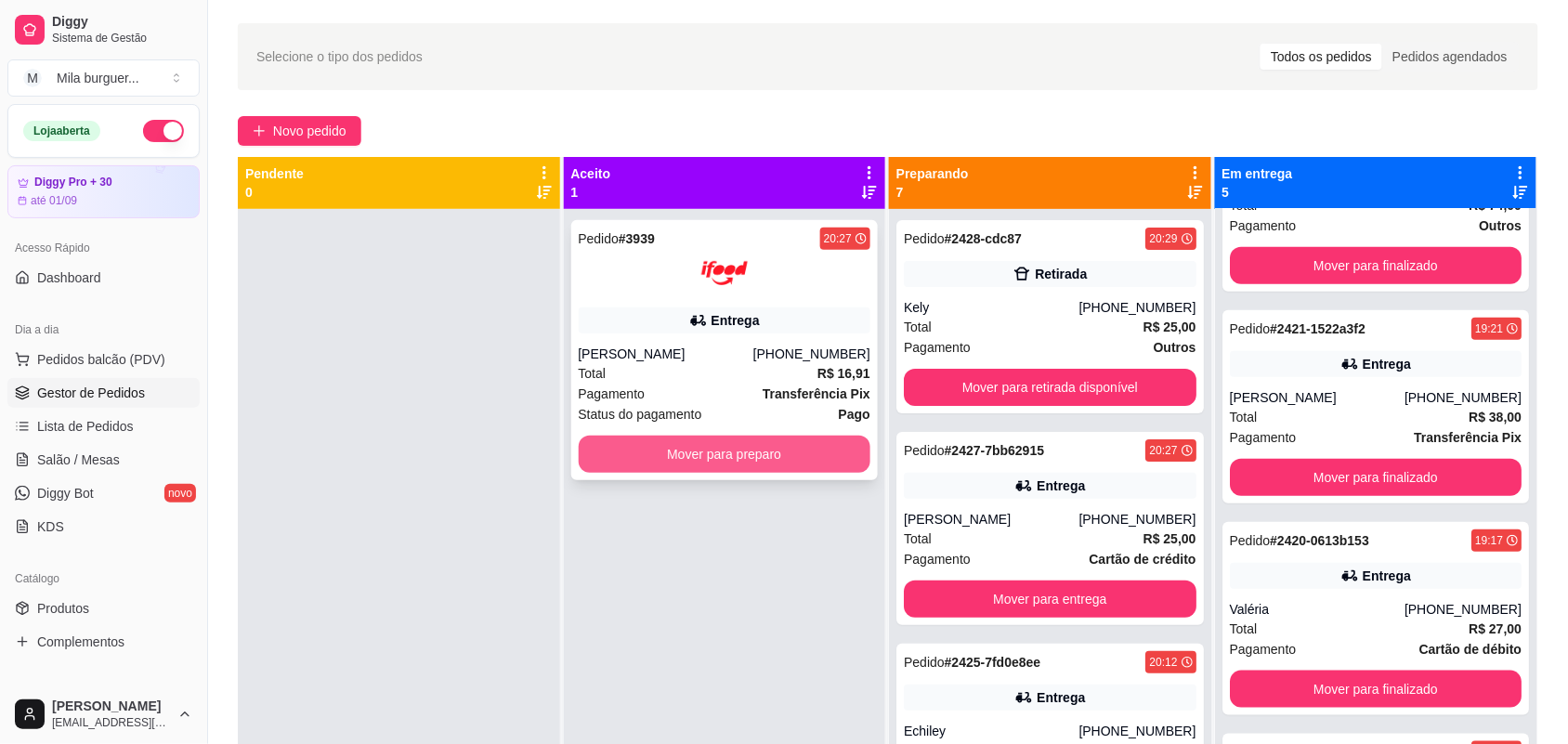
click at [792, 452] on button "Mover para preparo" at bounding box center [725, 454] width 293 height 37
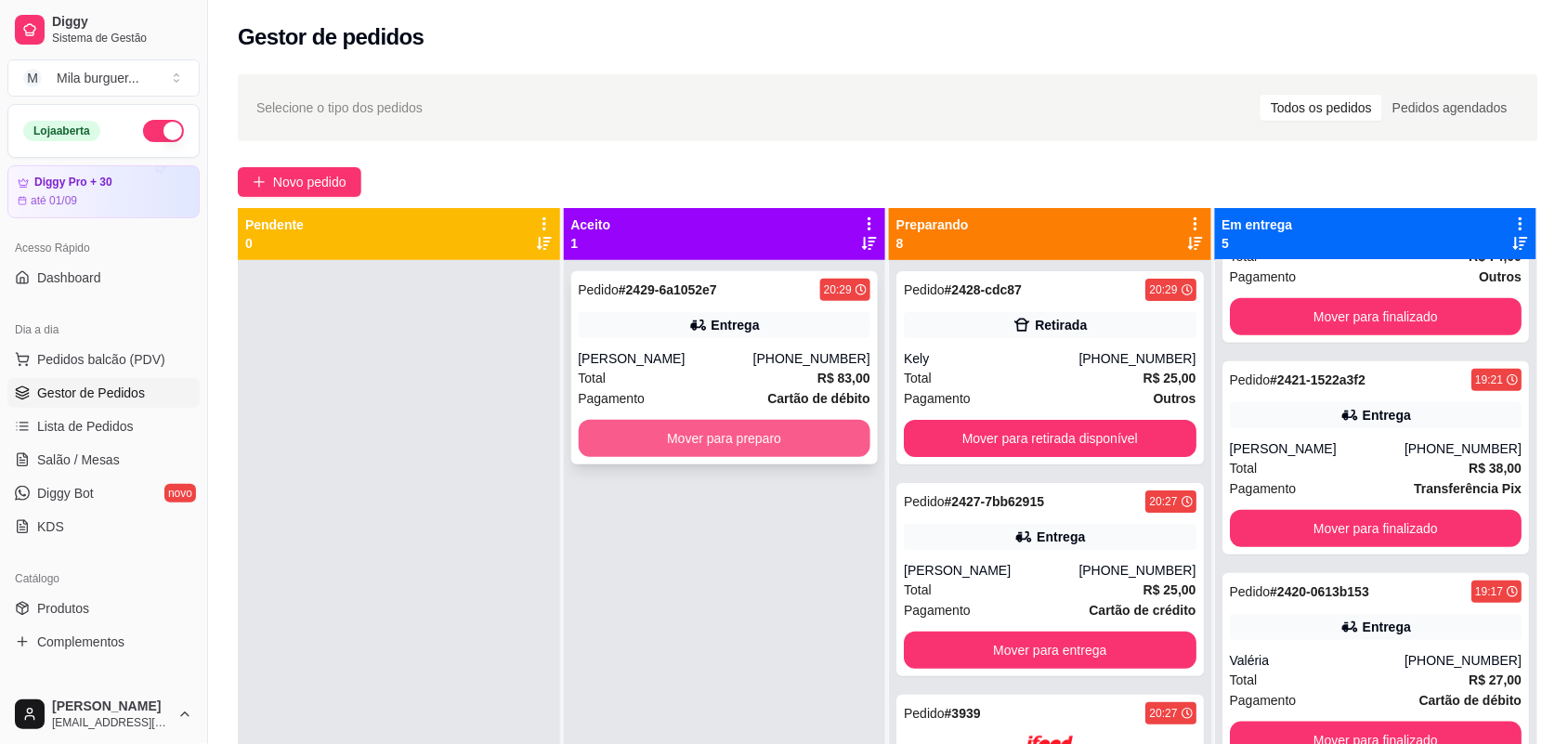
click at [818, 448] on button "Mover para preparo" at bounding box center [725, 438] width 293 height 37
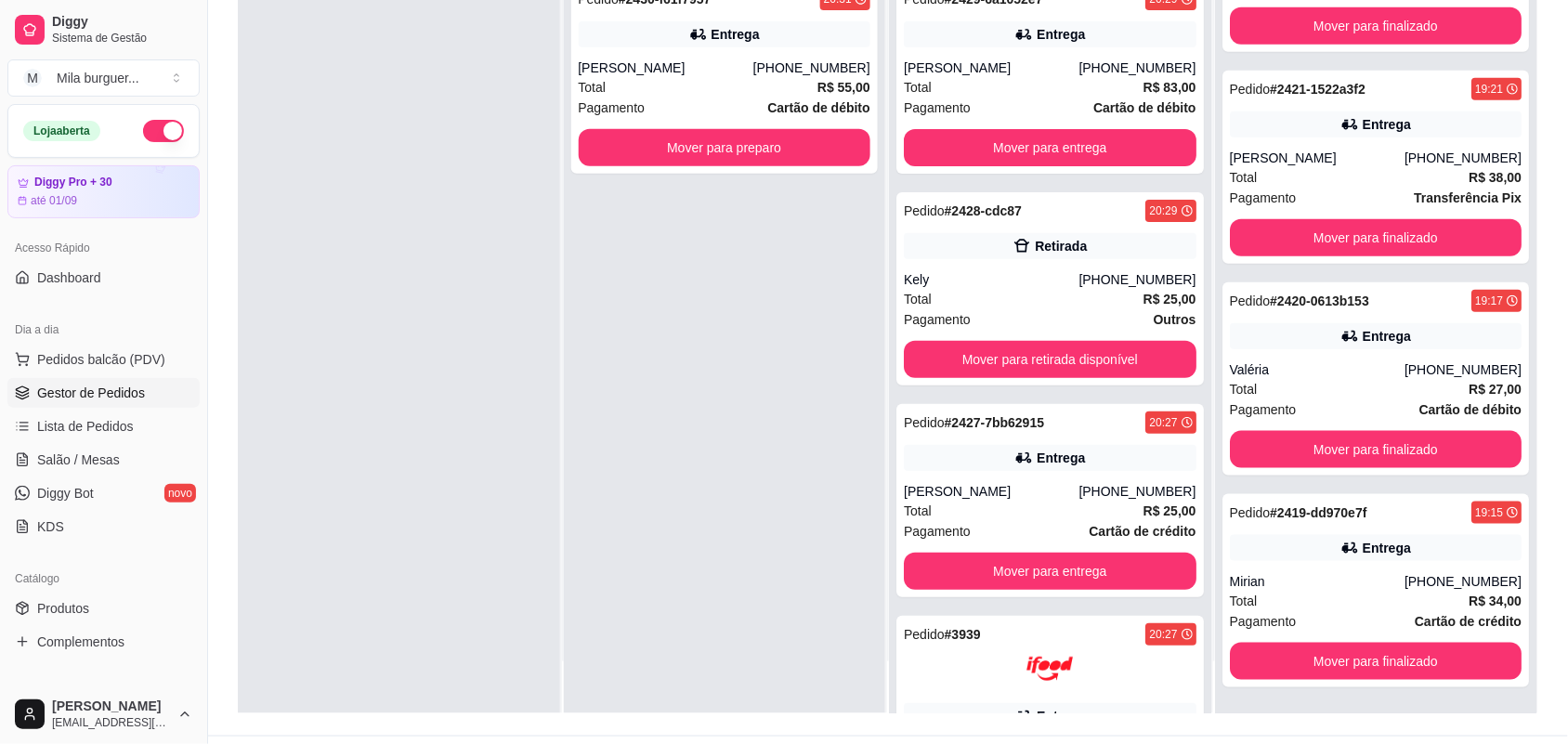
scroll to position [283, 0]
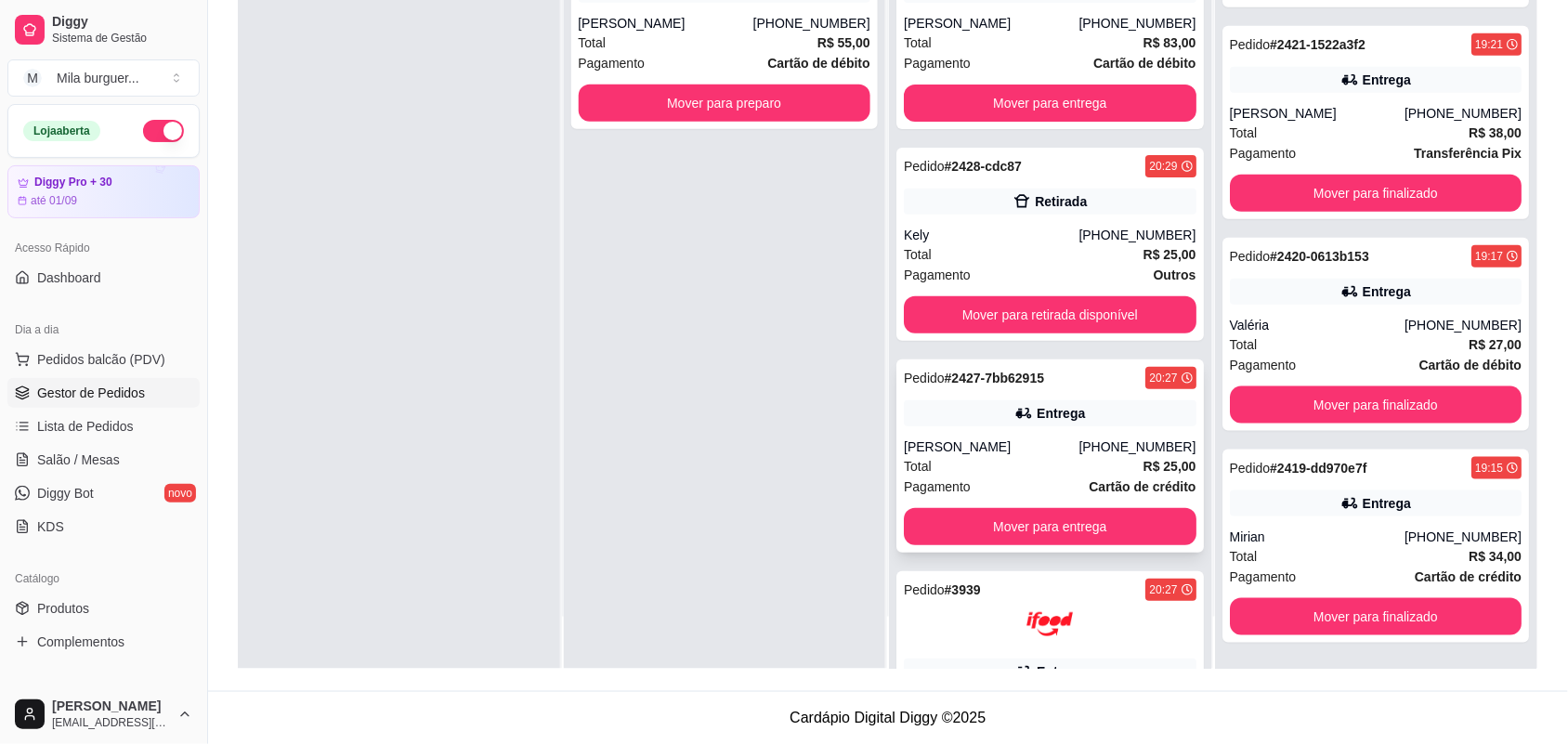
click at [977, 460] on div "Pedido # 2429-6a1052e7 20:29 Entrega [PERSON_NAME] [PHONE_NUMBER] Total R$ 83,0…" at bounding box center [1050, 297] width 323 height 744
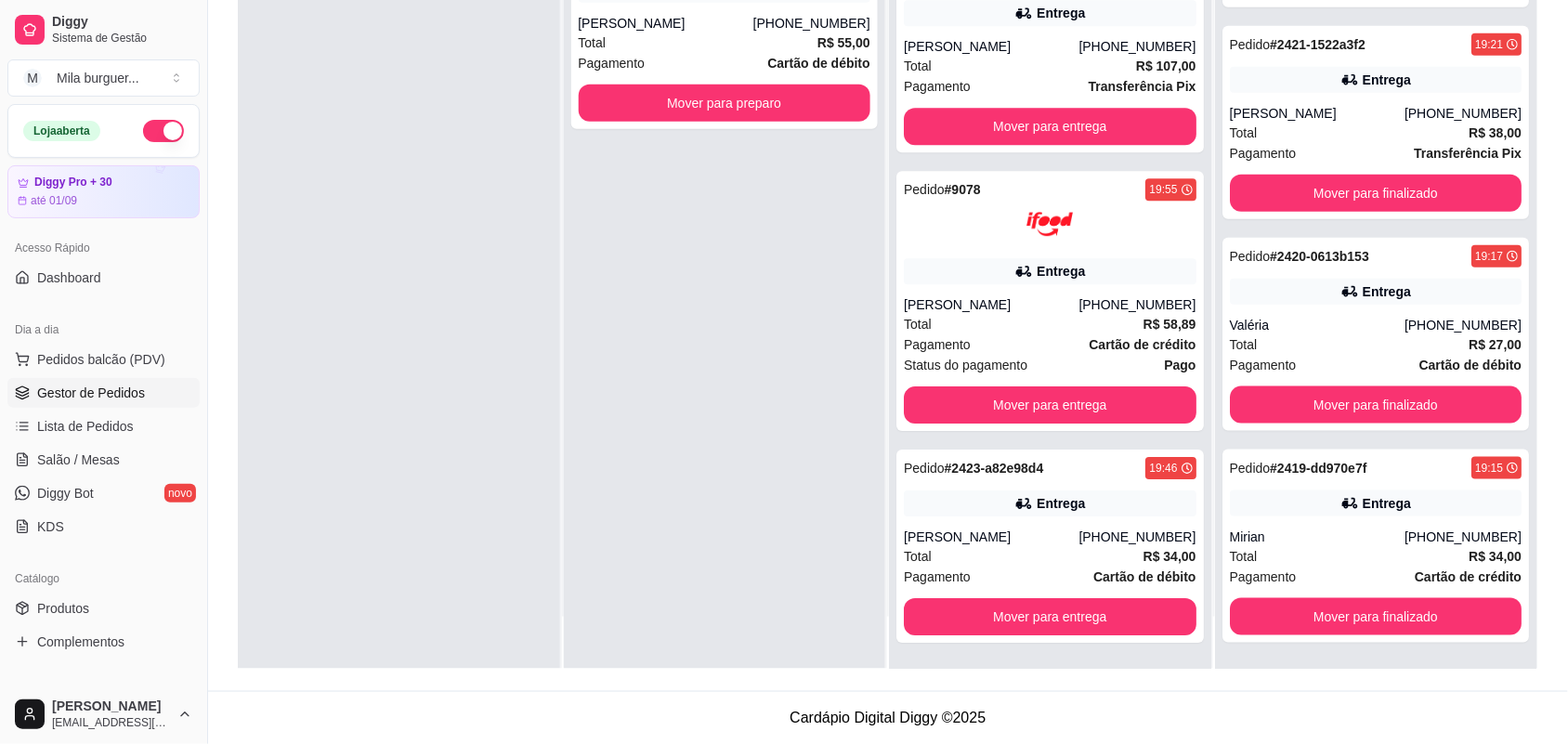
scroll to position [1402, 0]
click at [688, 416] on div "Pedido # 2430-f61f7957 20:31 Entrega [PERSON_NAME] [PHONE_NUMBER] Total R$ 55,0…" at bounding box center [725, 297] width 323 height 744
drag, startPoint x: 688, startPoint y: 416, endPoint x: 435, endPoint y: 250, distance: 302.6
click at [683, 413] on div "Pedido # 2430-f61f7957 20:31 Entrega [PERSON_NAME] [PHONE_NUMBER] Total R$ 55,0…" at bounding box center [725, 297] width 323 height 744
click at [438, 250] on div at bounding box center [398, 297] width 323 height 744
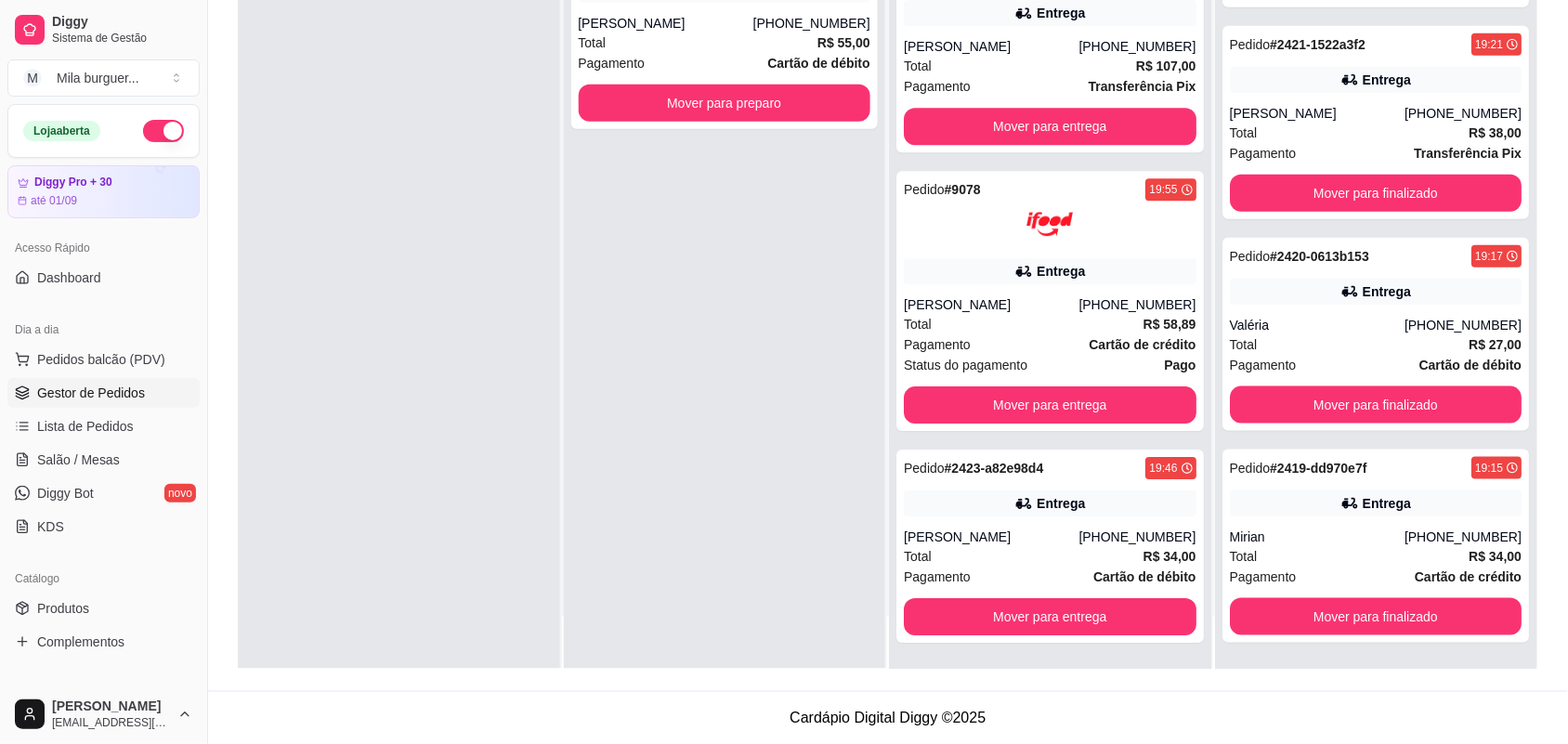
click at [325, 163] on div at bounding box center [398, 297] width 323 height 744
